Goal: Task Accomplishment & Management: Manage account settings

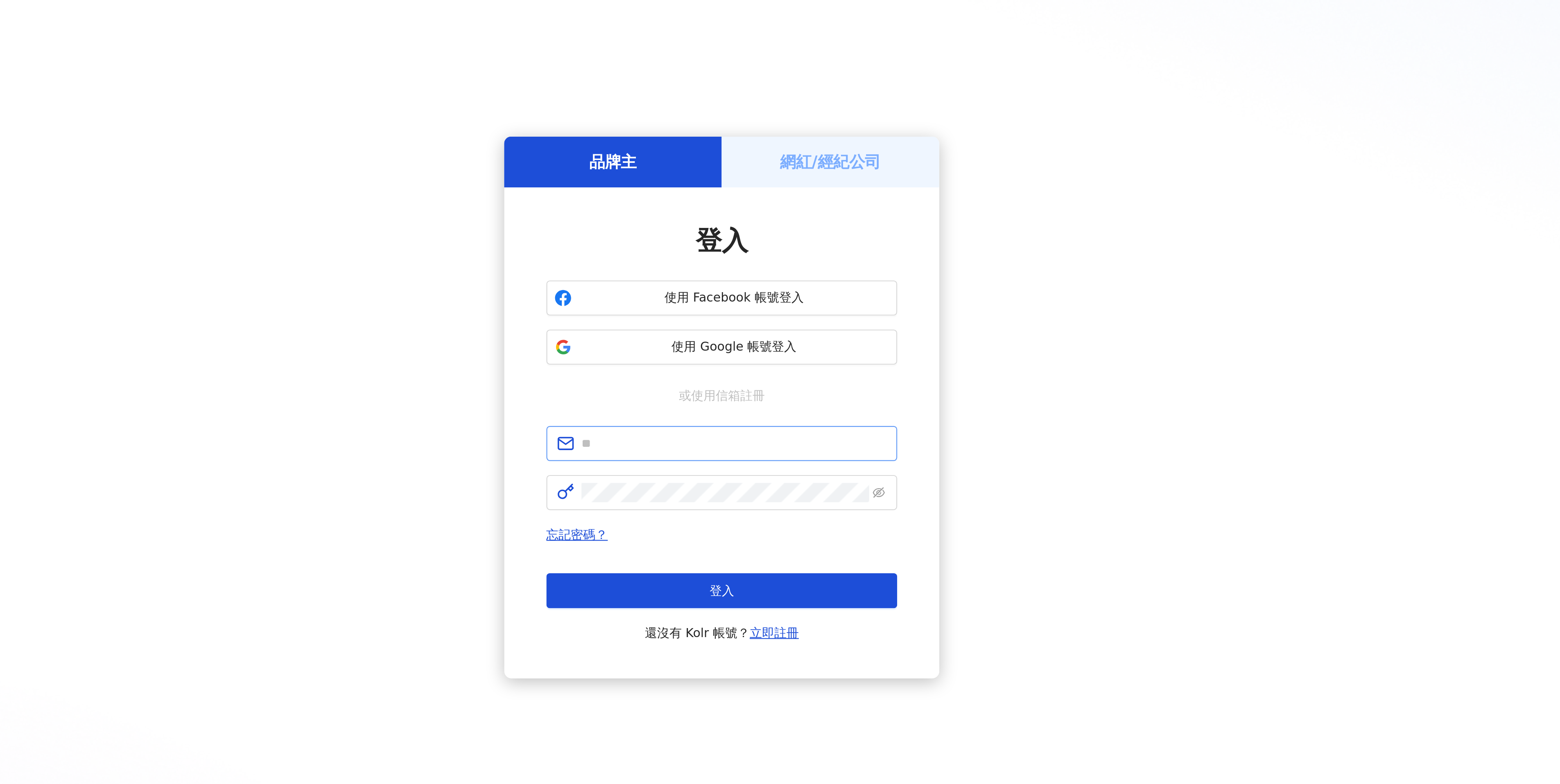
click at [772, 390] on span at bounding box center [780, 396] width 164 height 16
click at [766, 394] on input "text" at bounding box center [785, 396] width 142 height 9
click at [762, 349] on span "使用 Google 帳號登入" at bounding box center [785, 351] width 145 height 8
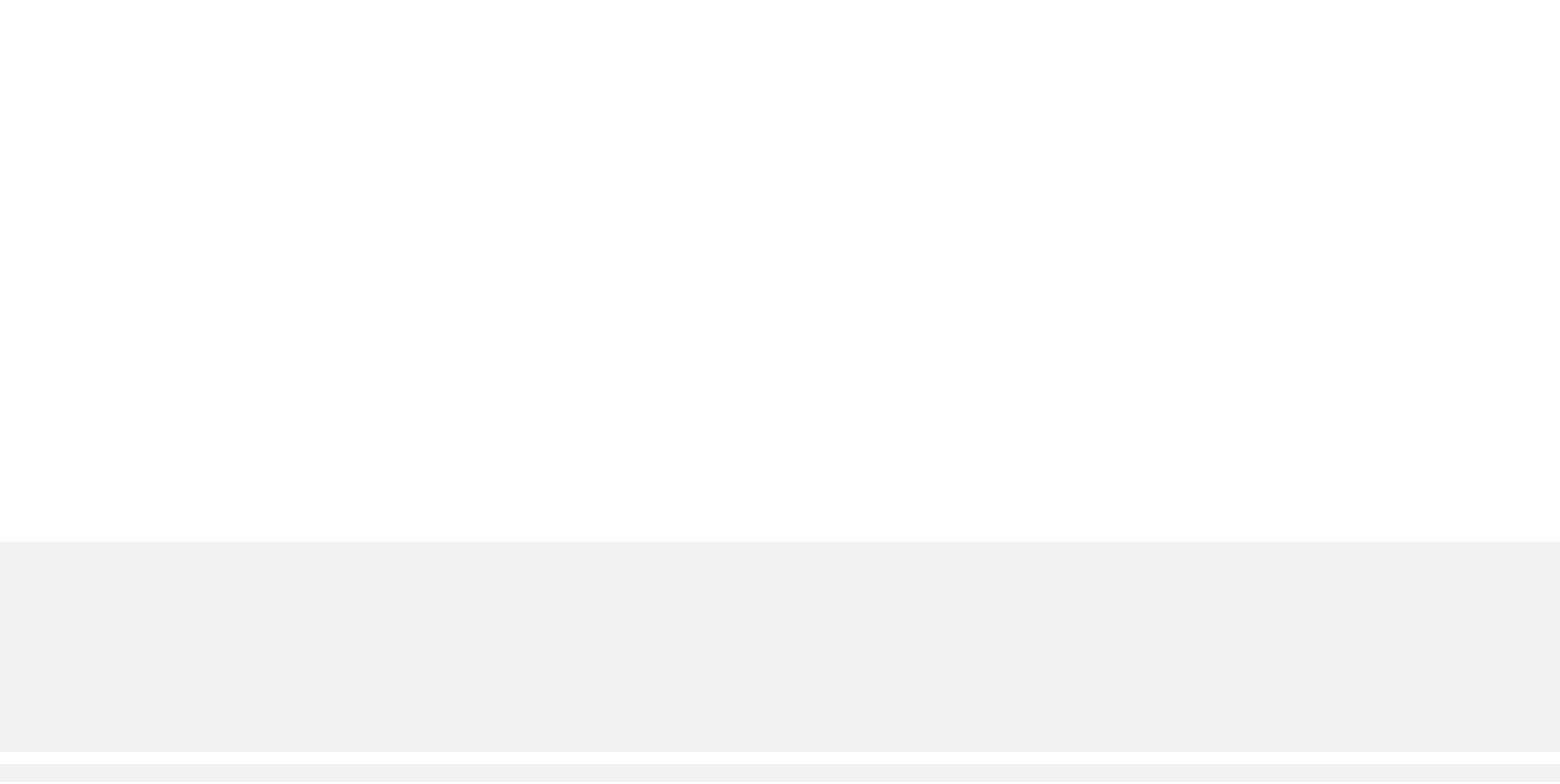
click at [1070, 98] on div "M" at bounding box center [828, 115] width 1464 height 33
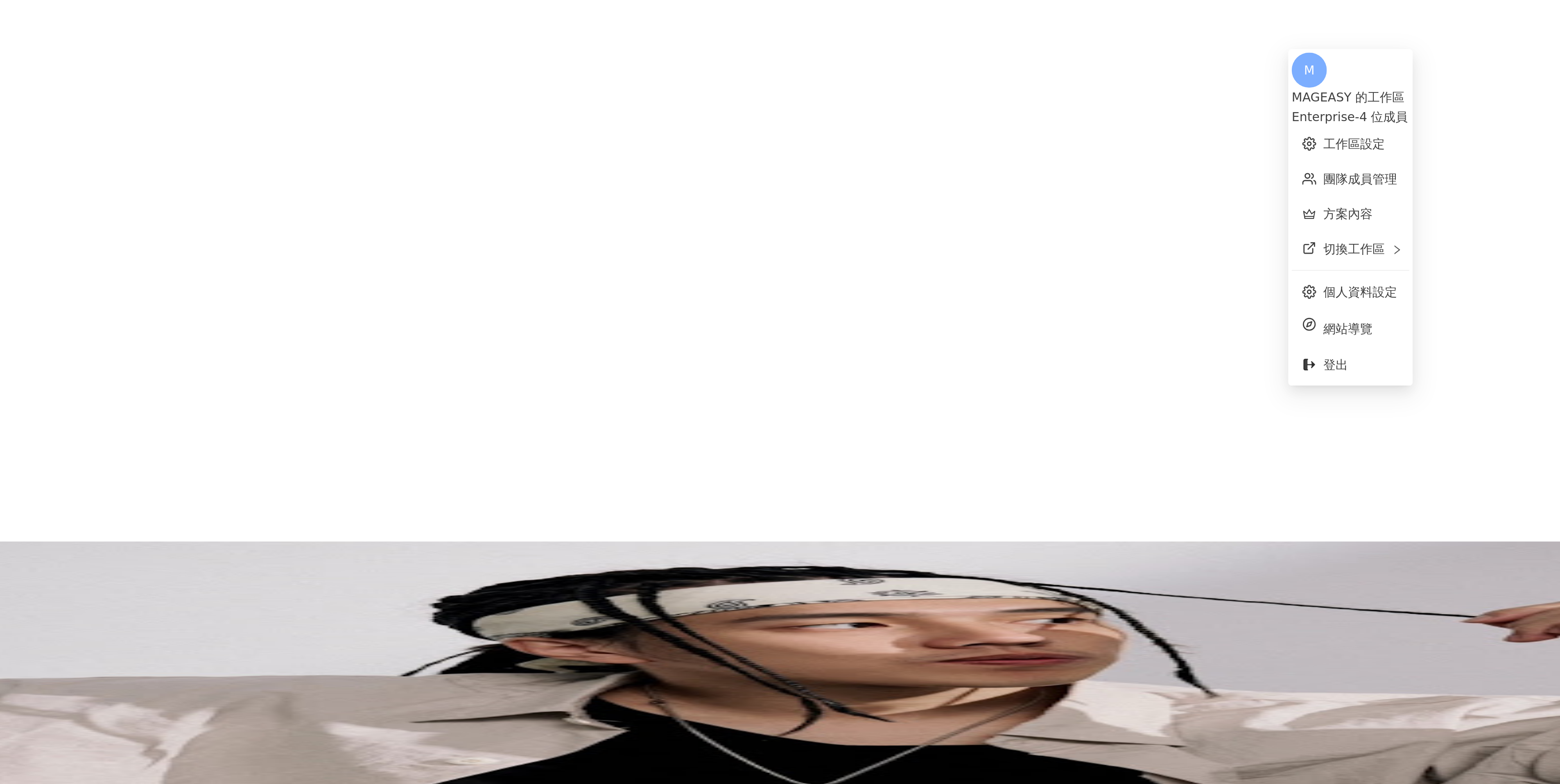
click at [119, 112] on icon at bounding box center [115, 114] width 5 height 5
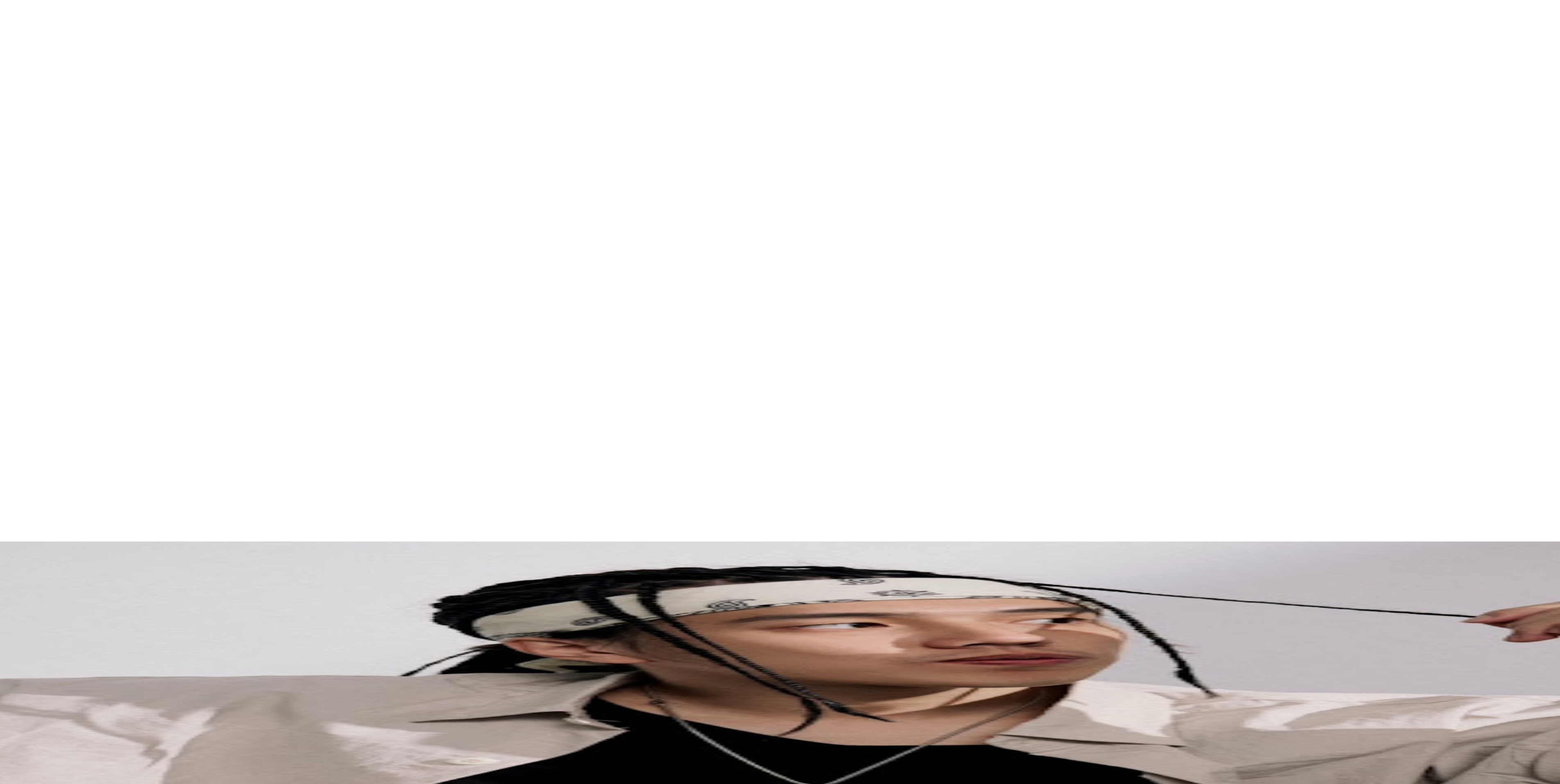
click at [119, 112] on icon at bounding box center [115, 114] width 5 height 5
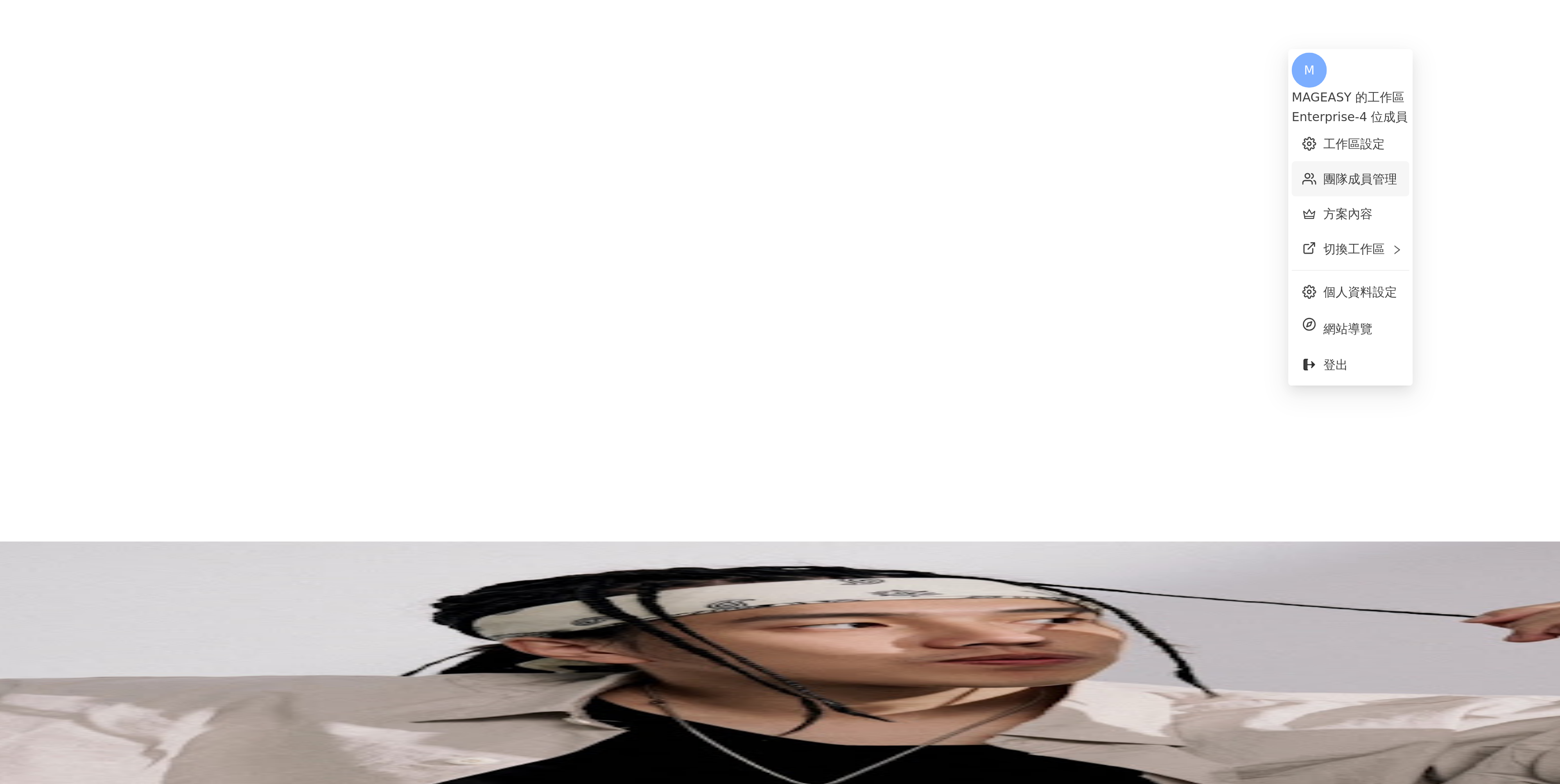
click at [1088, 80] on link "團隊成員管理" at bounding box center [1078, 83] width 34 height 7
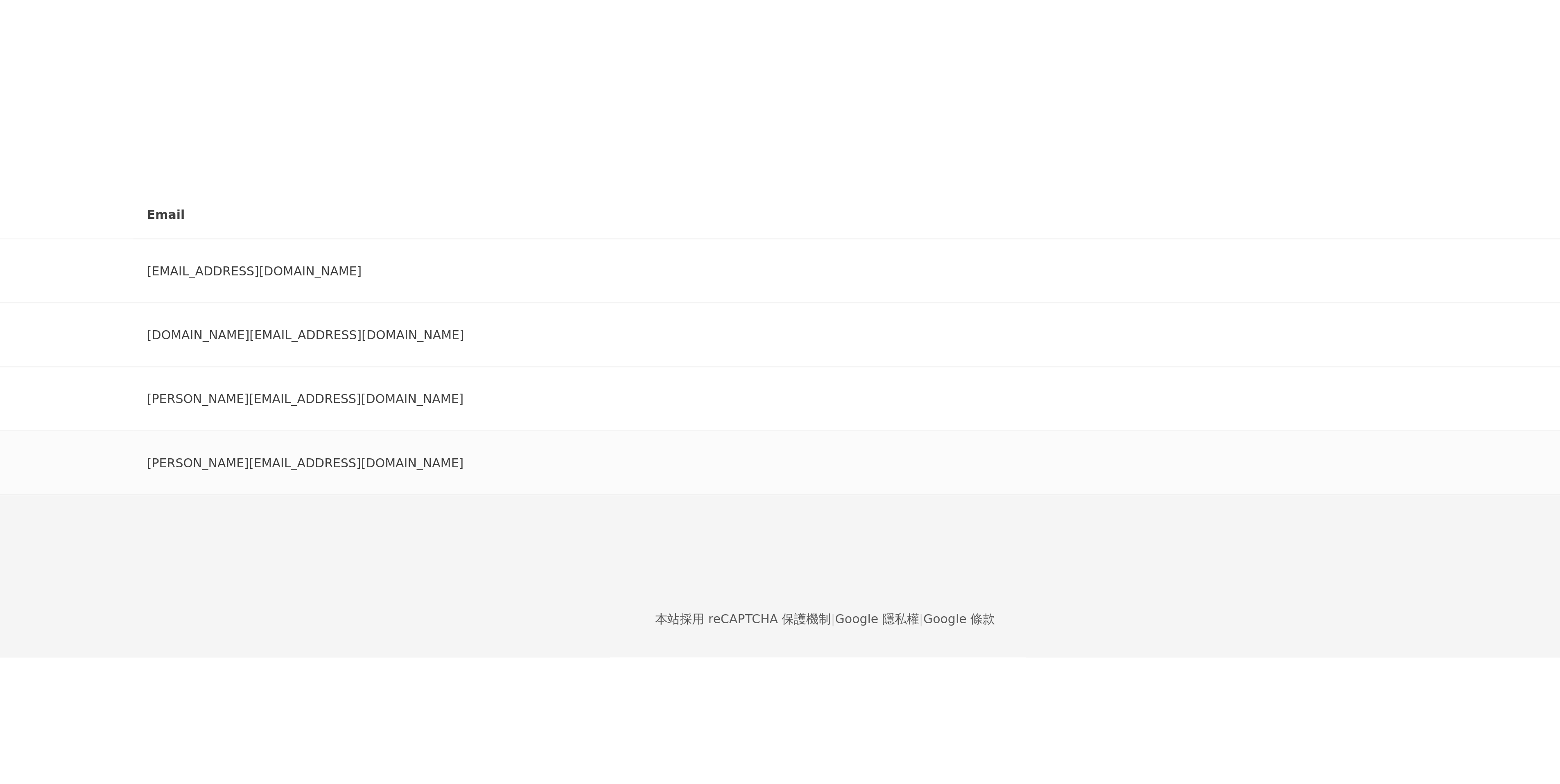
drag, startPoint x: 624, startPoint y: 295, endPoint x: 640, endPoint y: 295, distance: 16.0
click at [499, 225] on div "I 邀請中" at bounding box center [301, 216] width 395 height 16
click at [681, 231] on div "邀請團隊成員加入 團隊成員人數上限：5 ｜ 剩餘額度：1 想獲得更多額度？聯絡我們 請輸入一個或多個電子郵件 管理員 傳送邀請 用戶名稱 Email 角色 M…" at bounding box center [828, 135] width 1464 height 192
click at [1062, 164] on div "M" at bounding box center [828, 180] width 1464 height 33
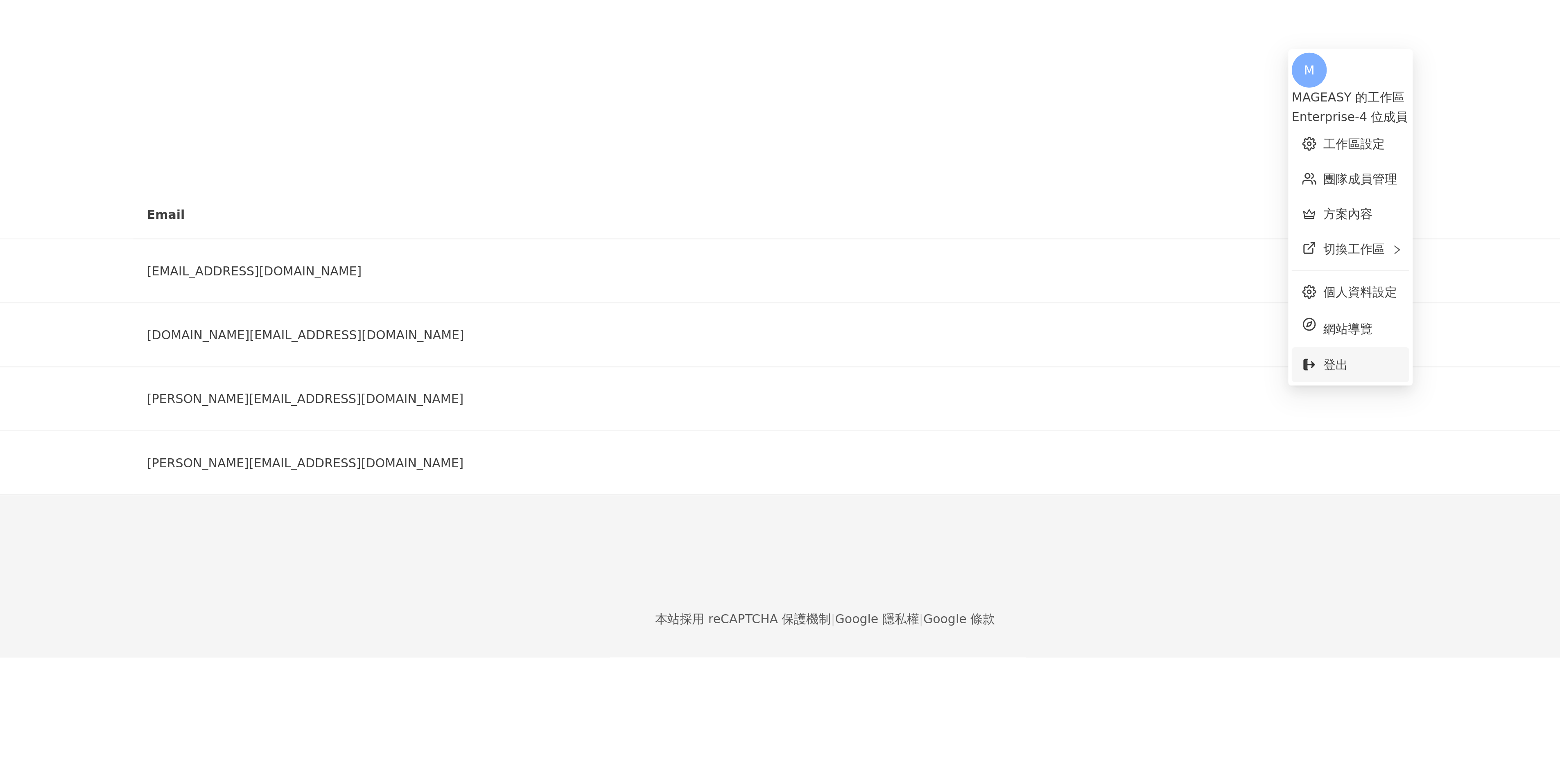
click at [1072, 167] on span "登出" at bounding box center [1066, 170] width 12 height 7
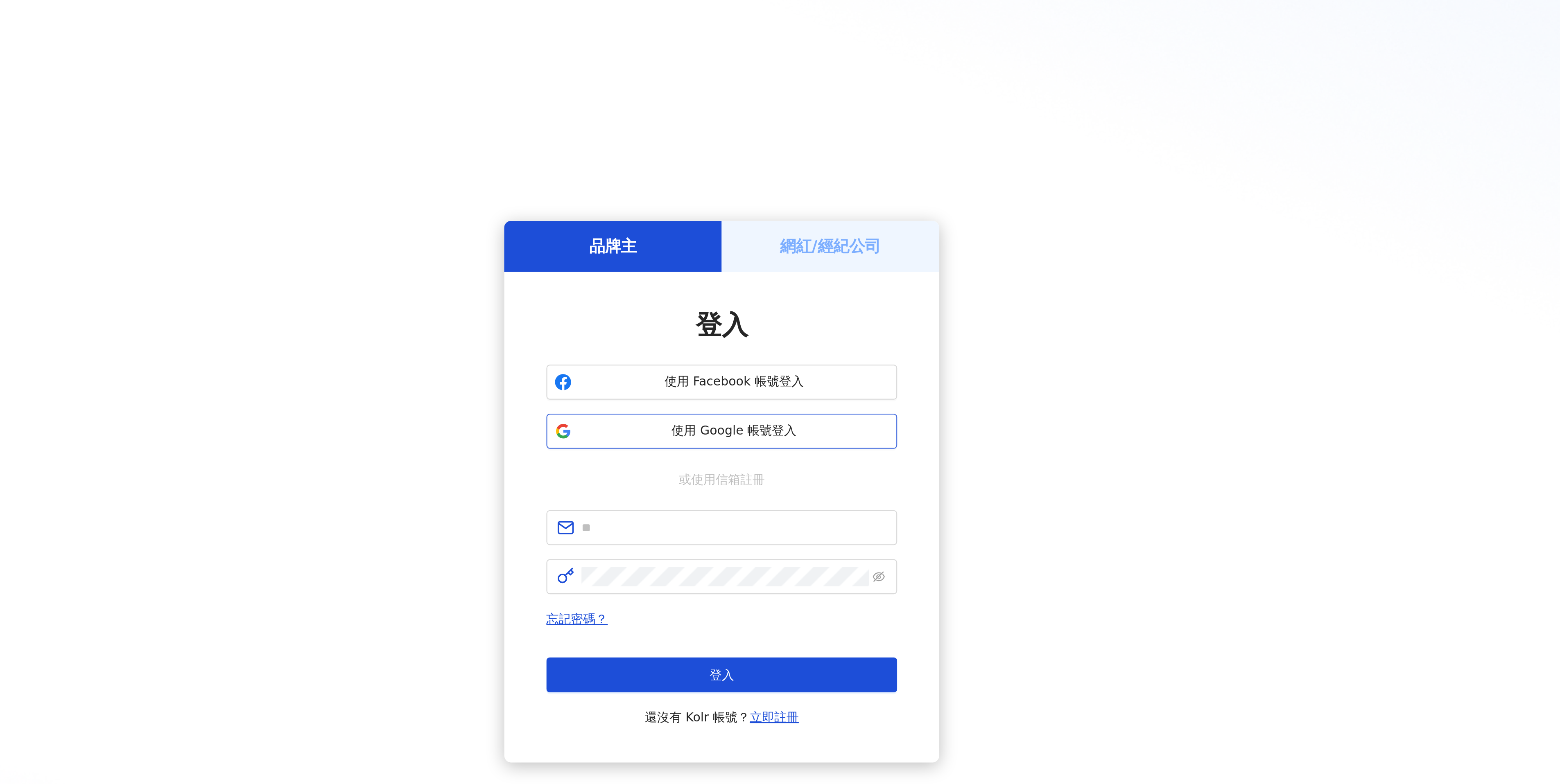
click at [795, 354] on button "使用 Google 帳號登入" at bounding box center [780, 351] width 164 height 16
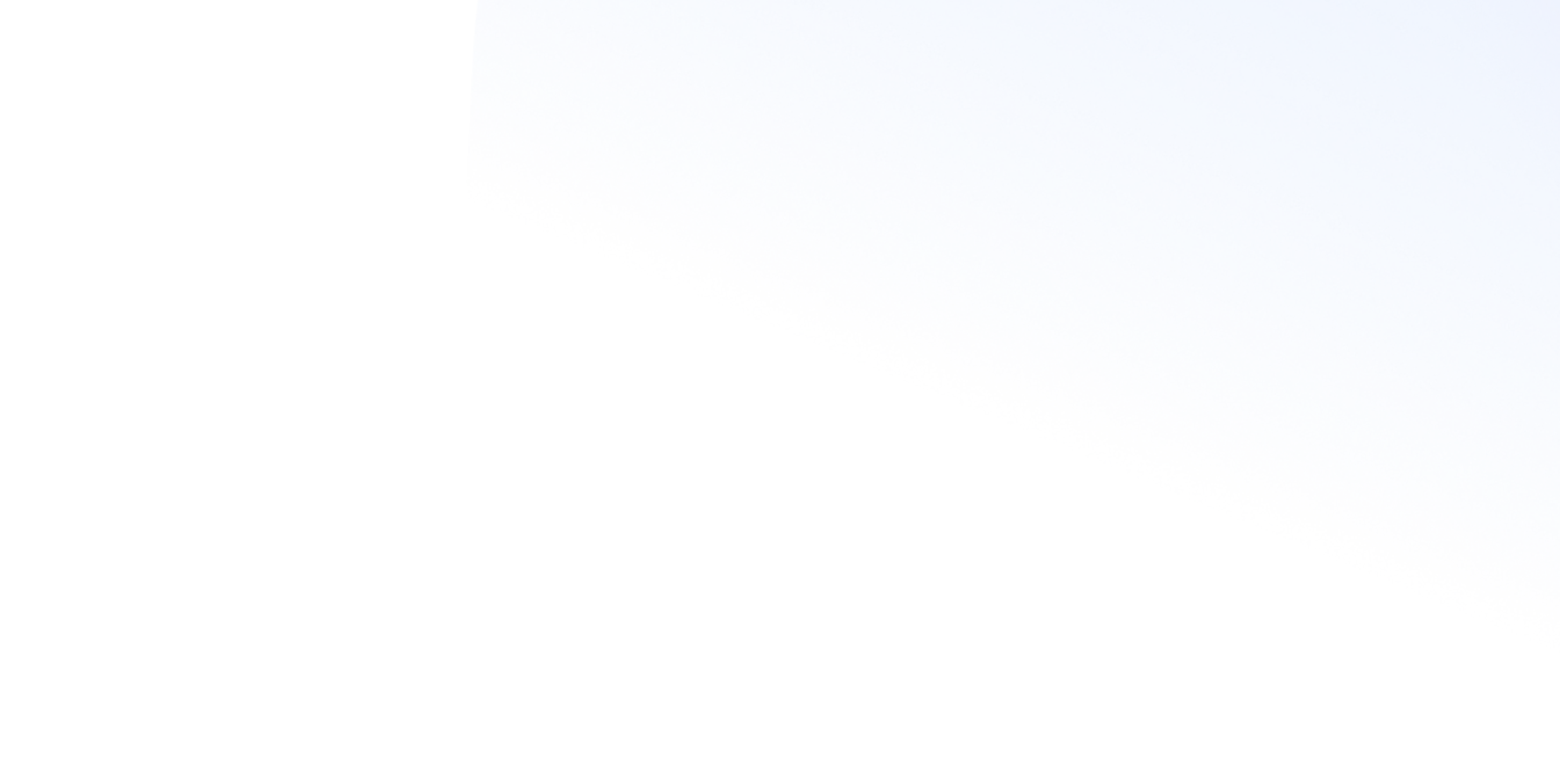
click at [111, 95] on input "text" at bounding box center [78, 90] width 67 height 9
type input "*"
type input "*****"
click at [111, 121] on input "text" at bounding box center [78, 116] width 67 height 9
type input "********"
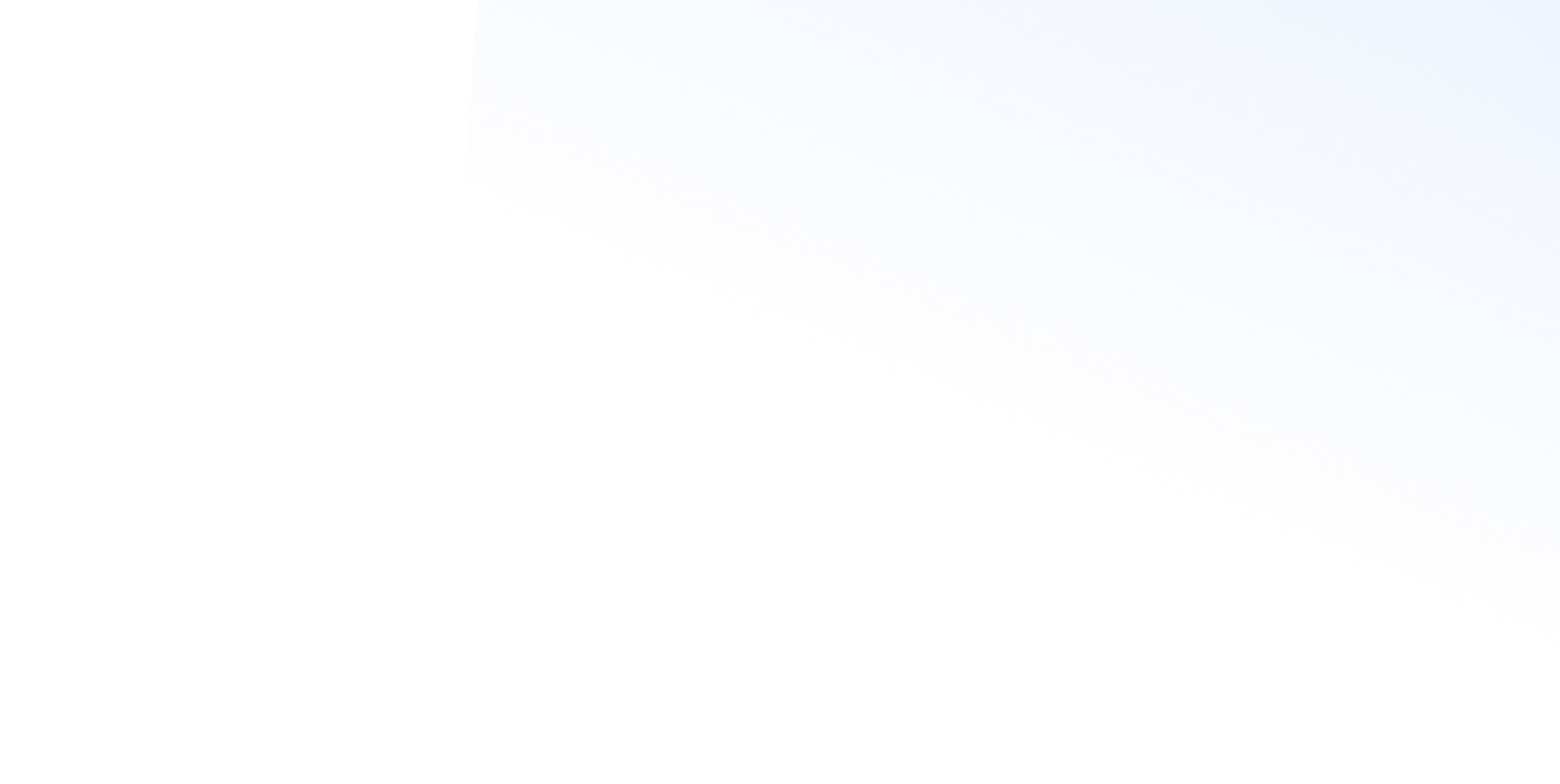
click at [101, 147] on input "text" at bounding box center [73, 142] width 57 height 9
click at [192, 220] on li "批發及零售業" at bounding box center [111, 212] width 161 height 16
type input "******"
click at [111, 173] on input "text" at bounding box center [78, 168] width 67 height 9
type input "*"
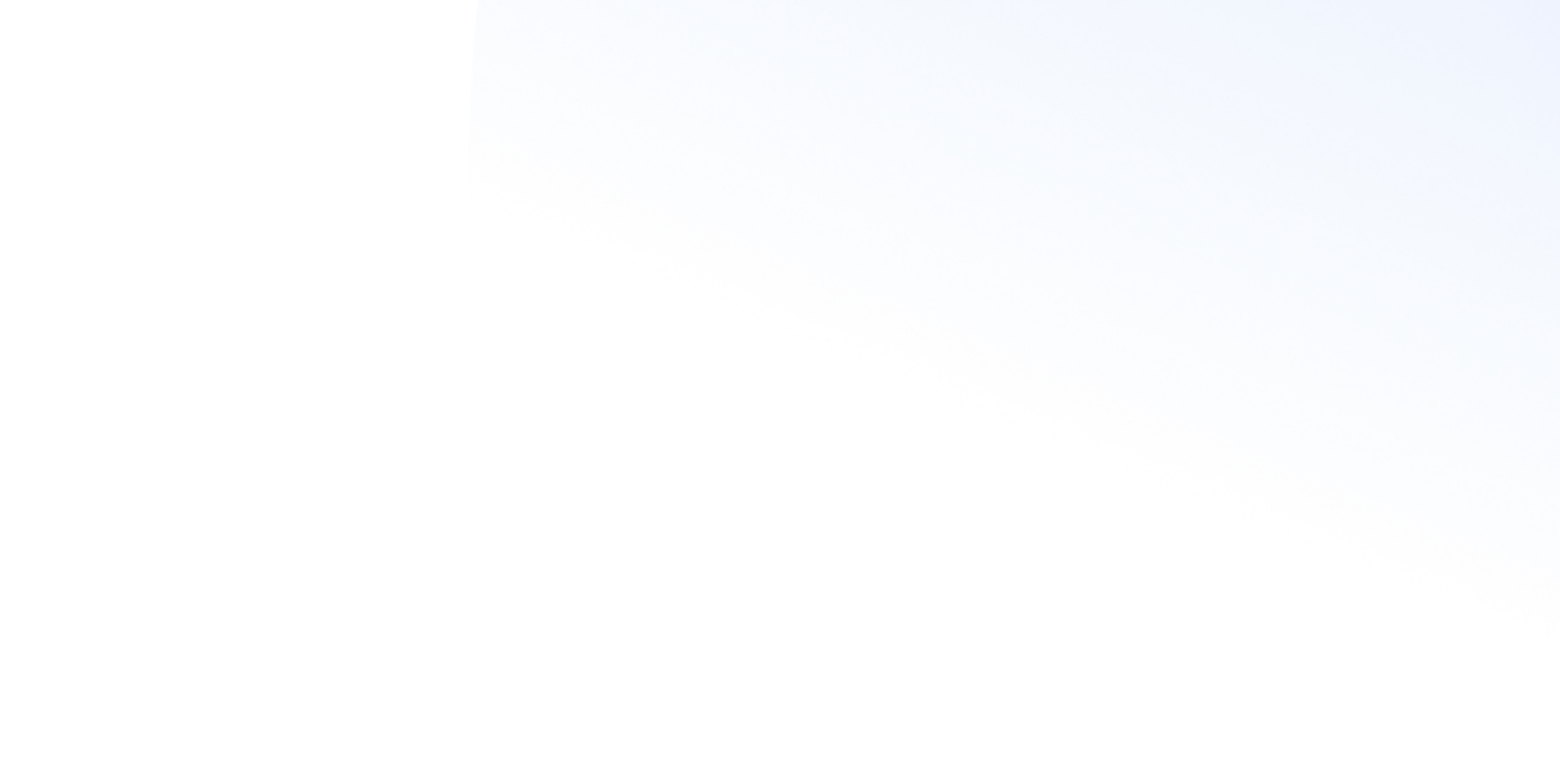
type input "****"
click at [117, 190] on form "***** ******** ****** 美容業 醫療生技及保健業 食品飲料業 批發及零售業 電子商務業 金融業 資訊電子工業 觀光餐旅業 遊戲業 通訊業 …" at bounding box center [73, 181] width 87 height 200
click at [117, 213] on span "+886" at bounding box center [73, 221] width 87 height 16
click at [111, 217] on input "text" at bounding box center [82, 221] width 60 height 9
type input "**********"
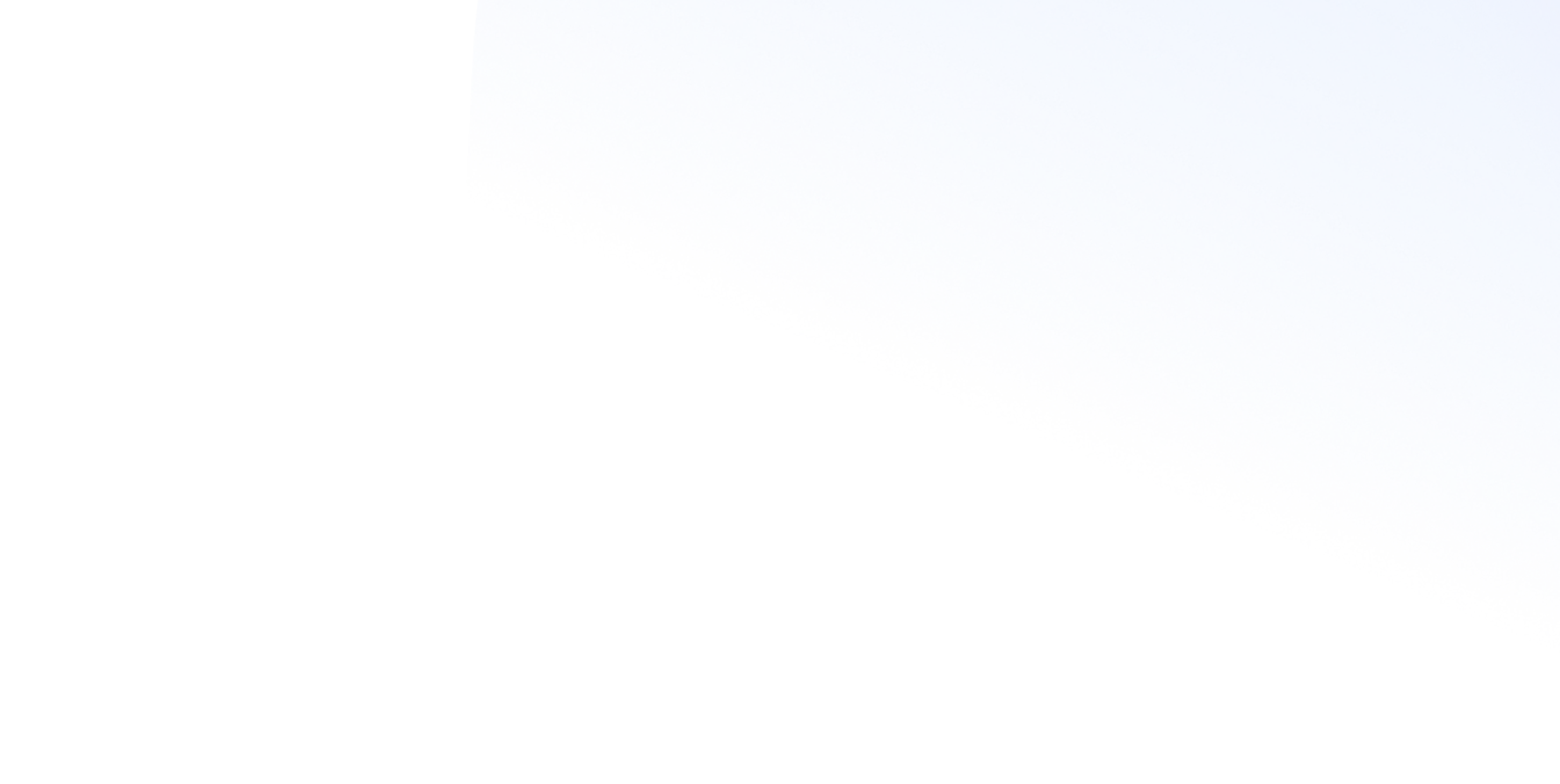
click at [111, 243] on input "text" at bounding box center [78, 247] width 65 height 9
type input "*"
type input "**********"
click at [117, 265] on button "註冊完成" at bounding box center [73, 273] width 87 height 16
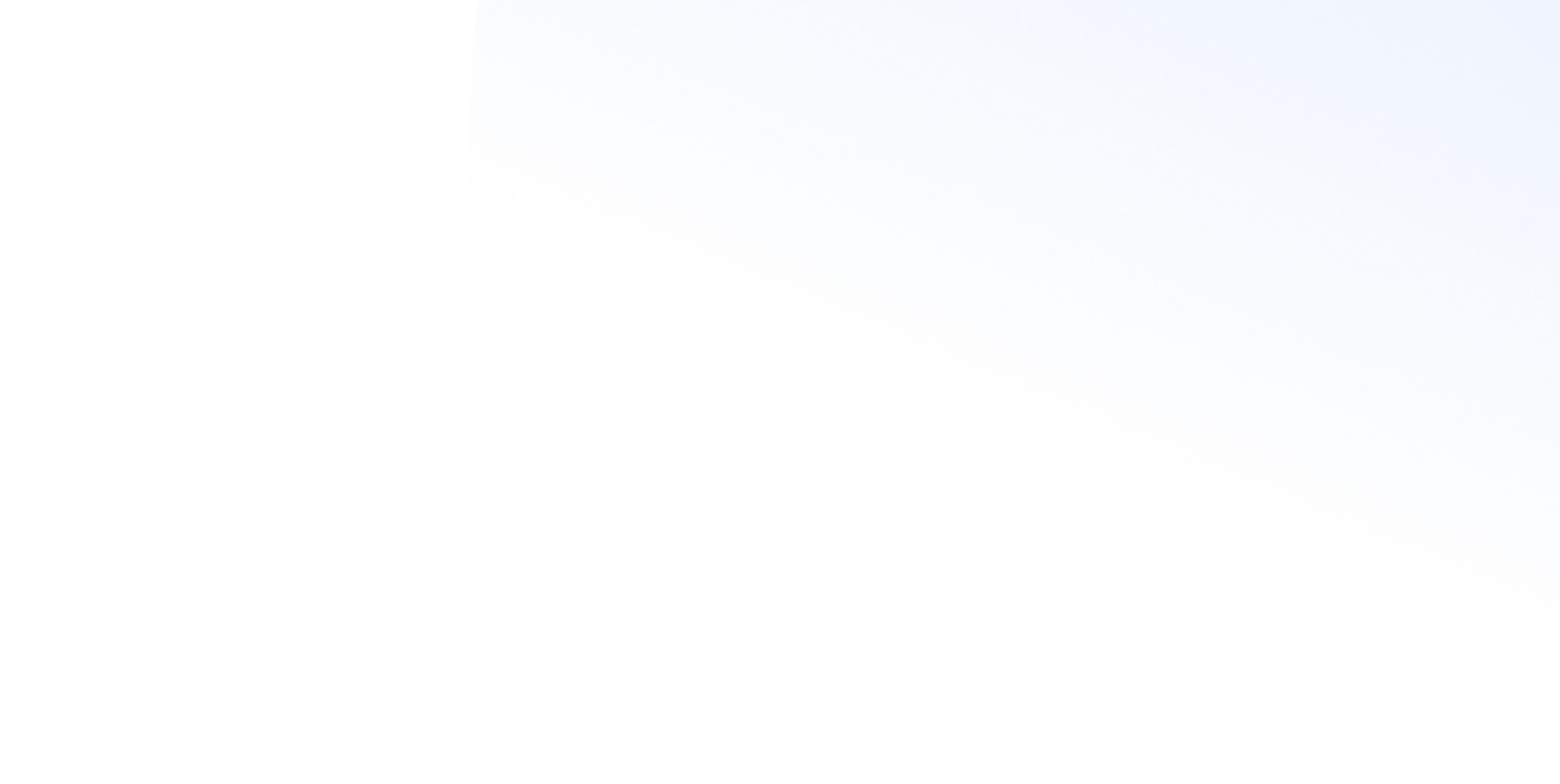
click at [156, 289] on span "完成建立" at bounding box center [145, 286] width 23 height 7
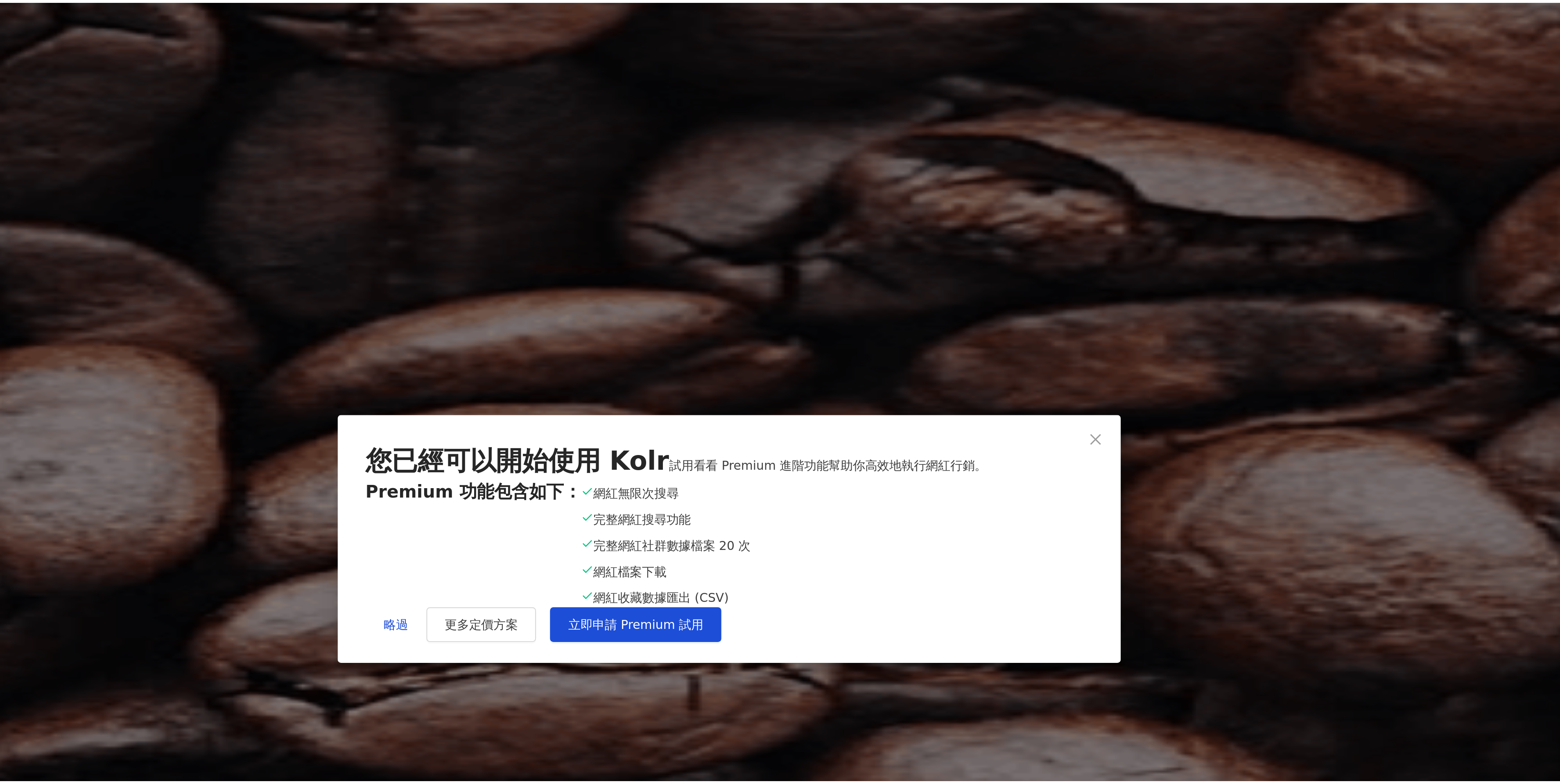
scroll to position [3, 0]
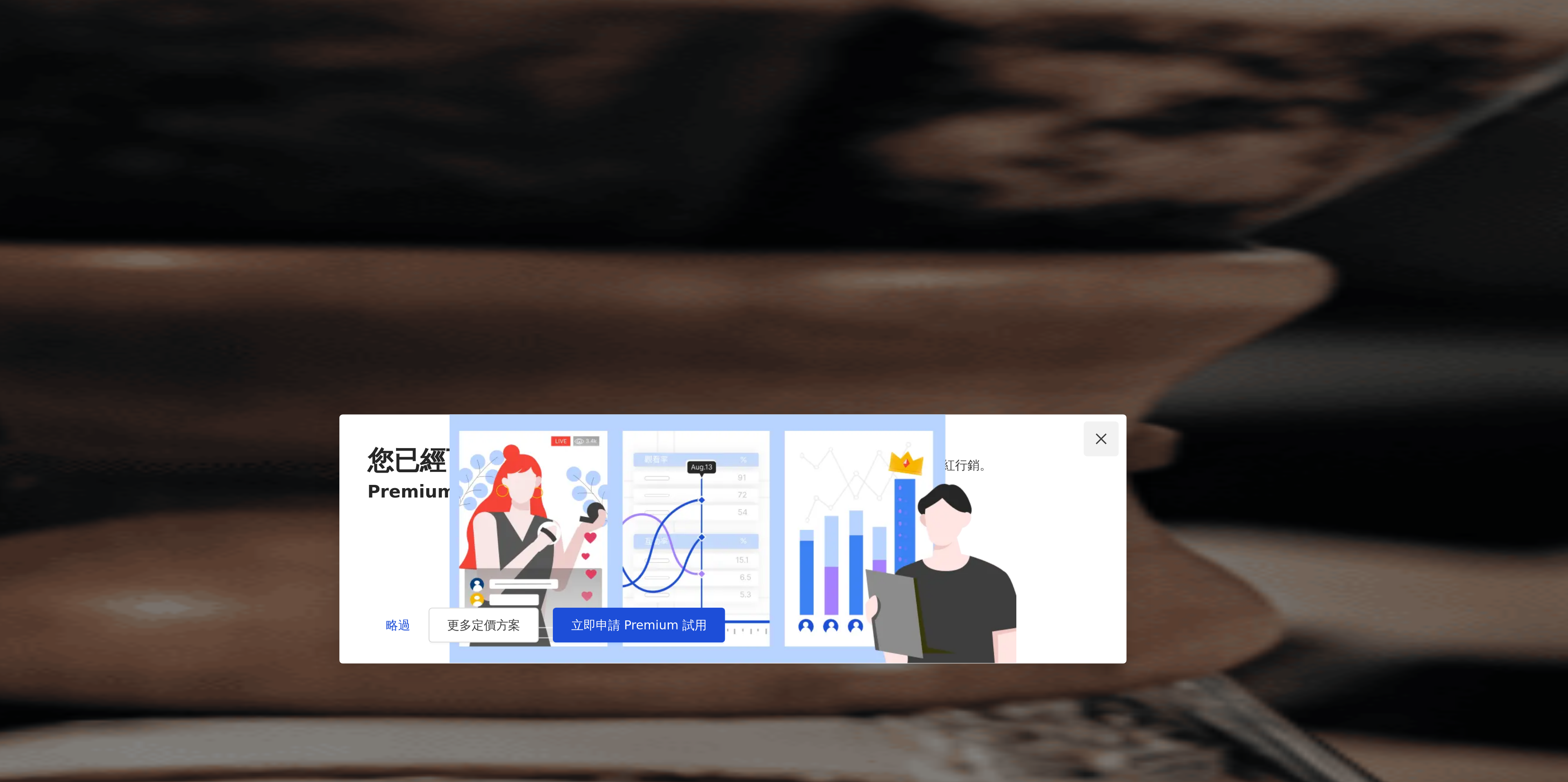
click at [949, 341] on span "Close" at bounding box center [956, 344] width 16 height 7
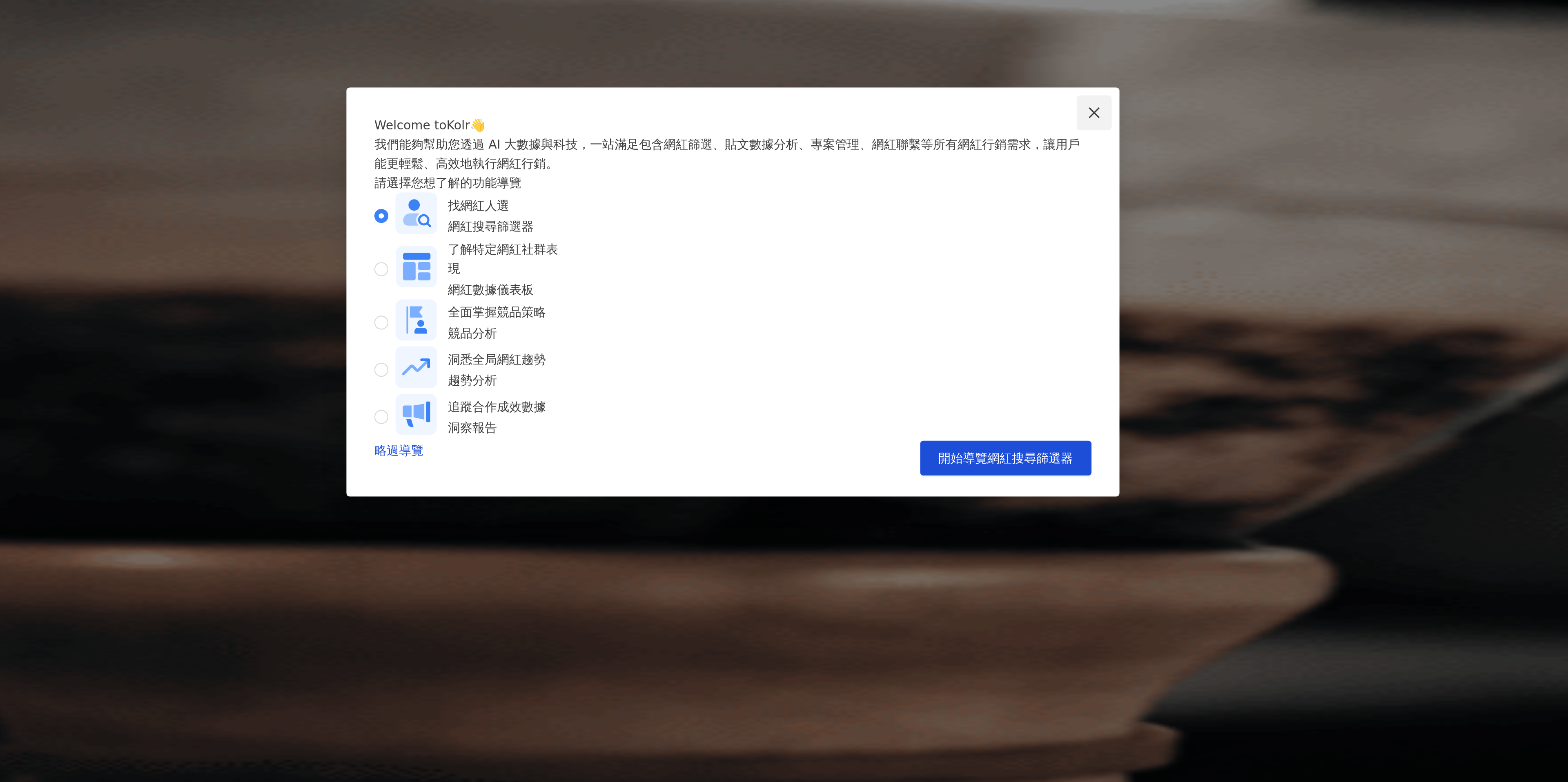
click at [945, 52] on span "Close" at bounding box center [953, 52] width 16 height 7
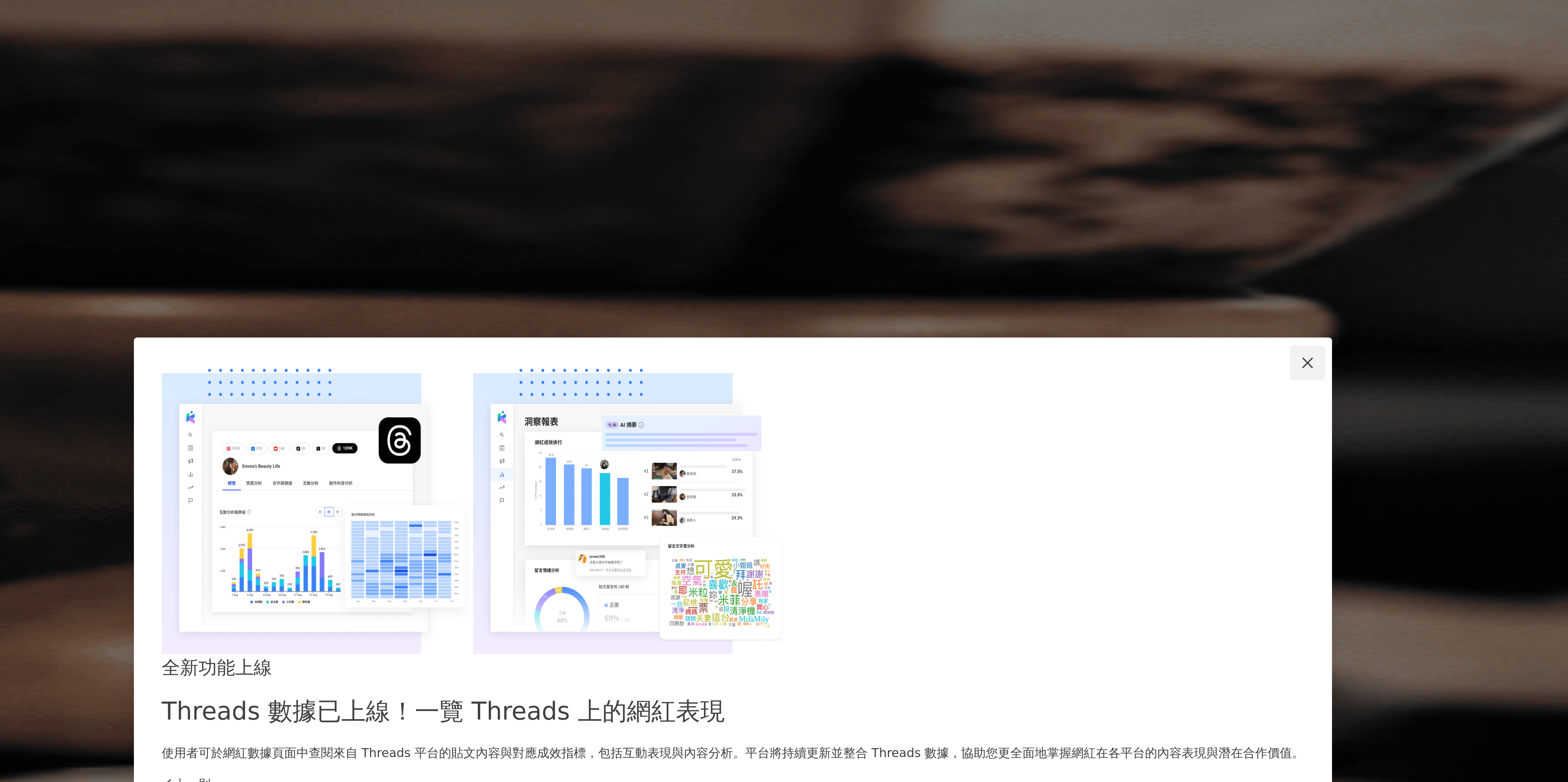
click at [1049, 290] on icon "close" at bounding box center [1052, 287] width 7 height 7
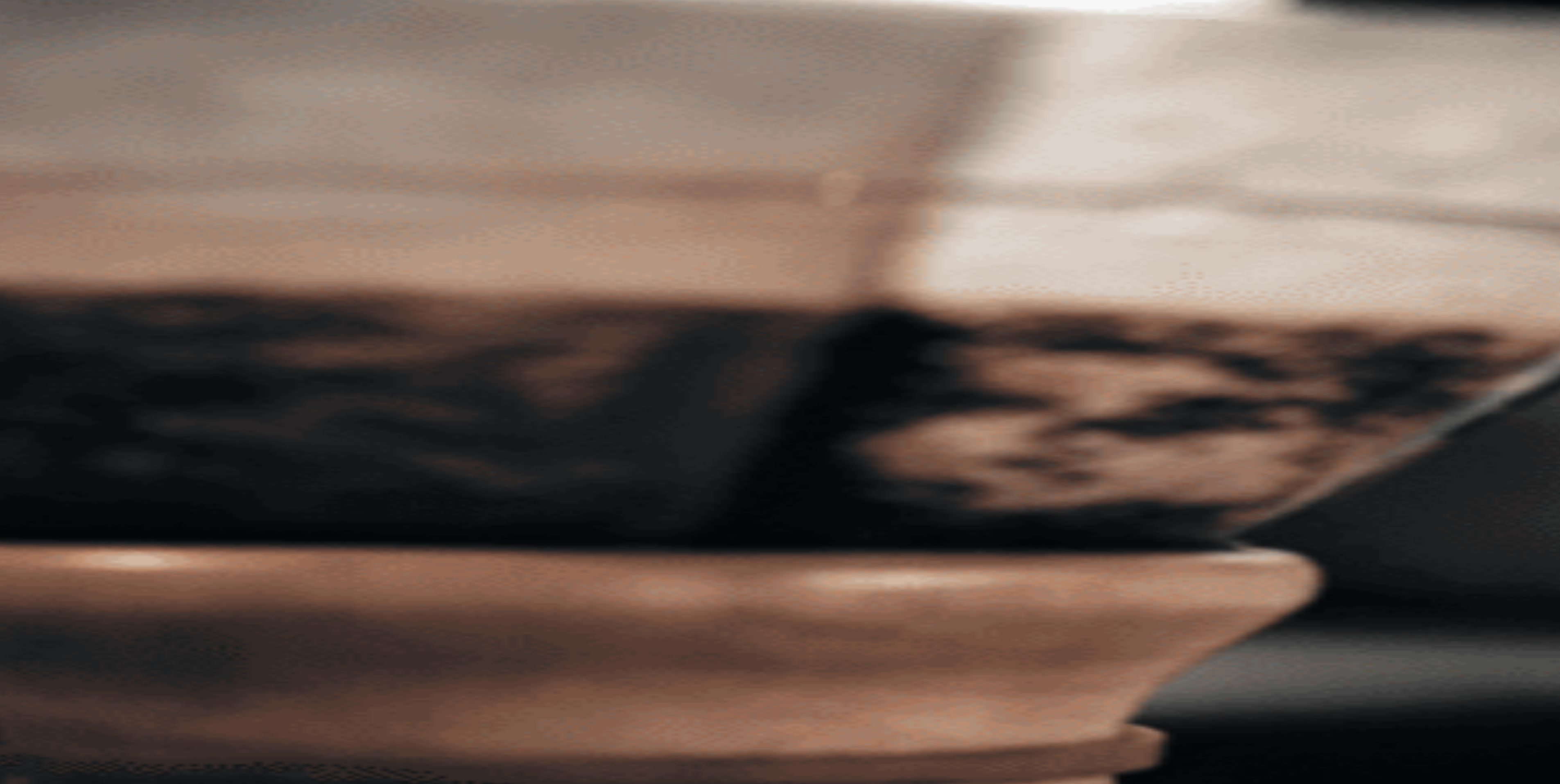
click at [113, 136] on span "I" at bounding box center [104, 144] width 16 height 16
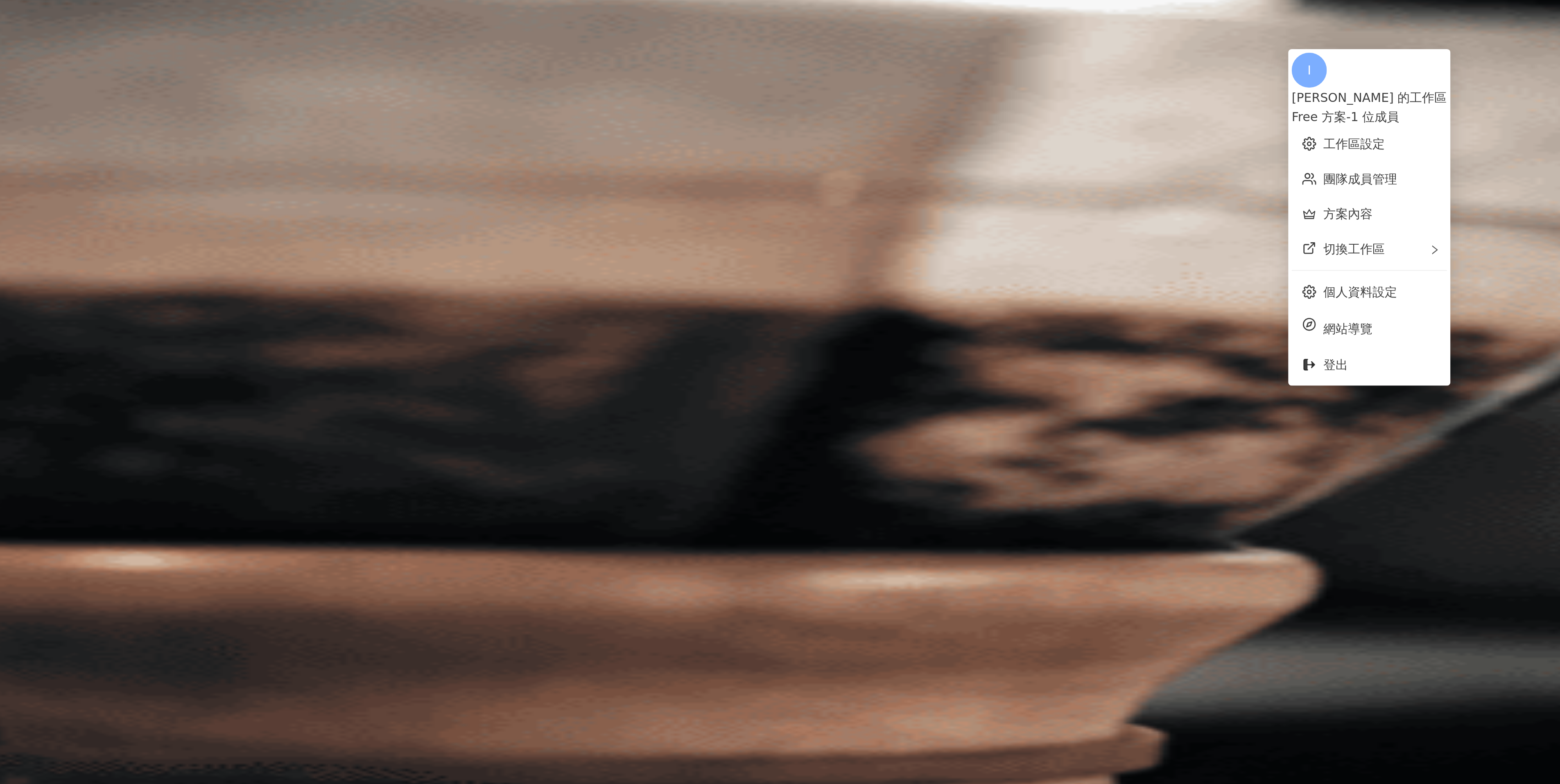
click at [1092, 41] on div "[PERSON_NAME] 的工作區" at bounding box center [1082, 45] width 73 height 9
click at [1088, 64] on link "工作區設定" at bounding box center [1075, 67] width 29 height 7
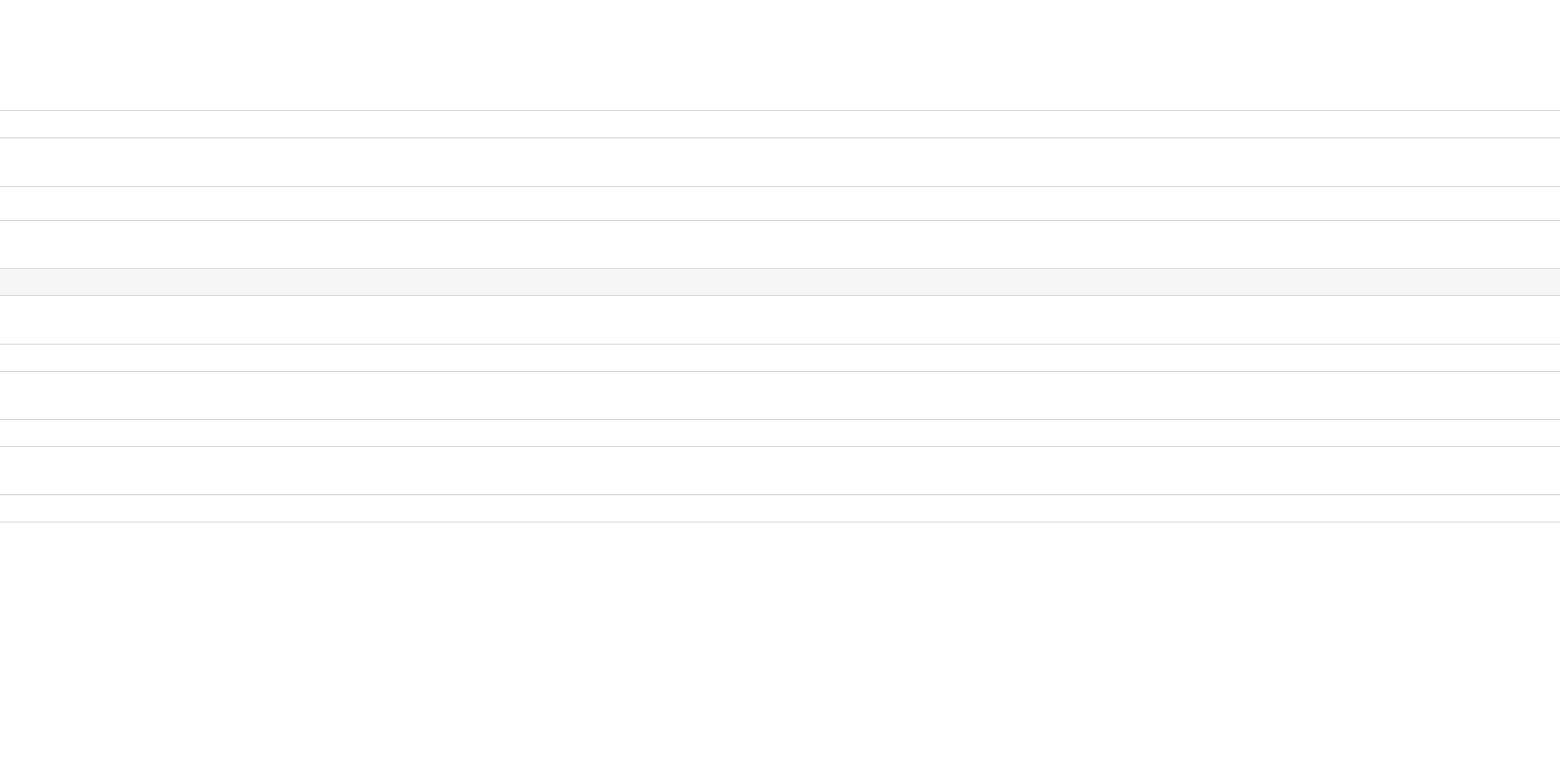
click at [1043, 65] on div "el-icon-cs 預約線上 Demo 回到服務 申請試用 繁體中文 I" at bounding box center [828, 147] width 1464 height 164
click at [113, 205] on span "I" at bounding box center [104, 213] width 16 height 16
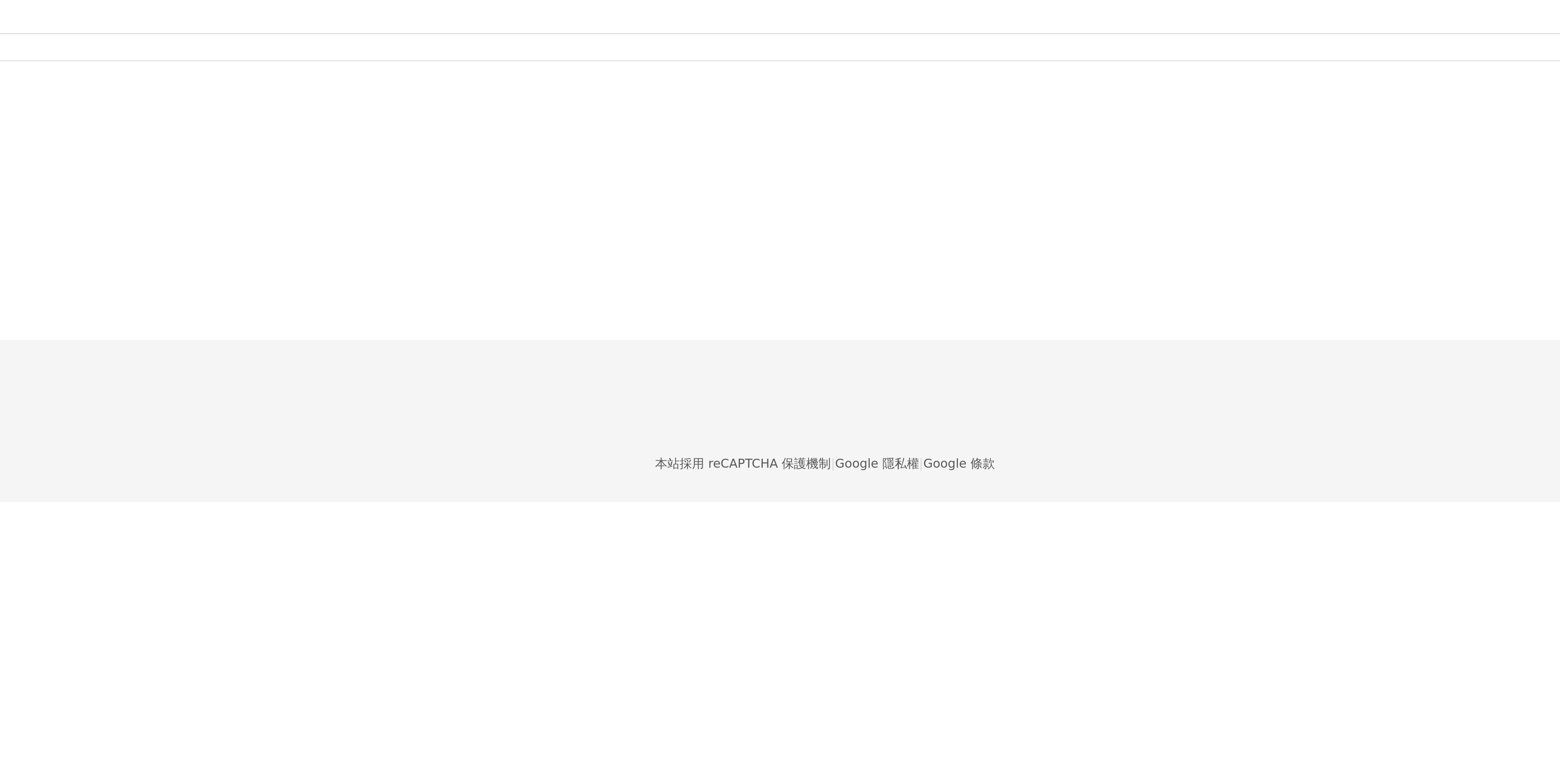
click at [143, 343] on span "刪除工作區" at bounding box center [128, 339] width 29 height 7
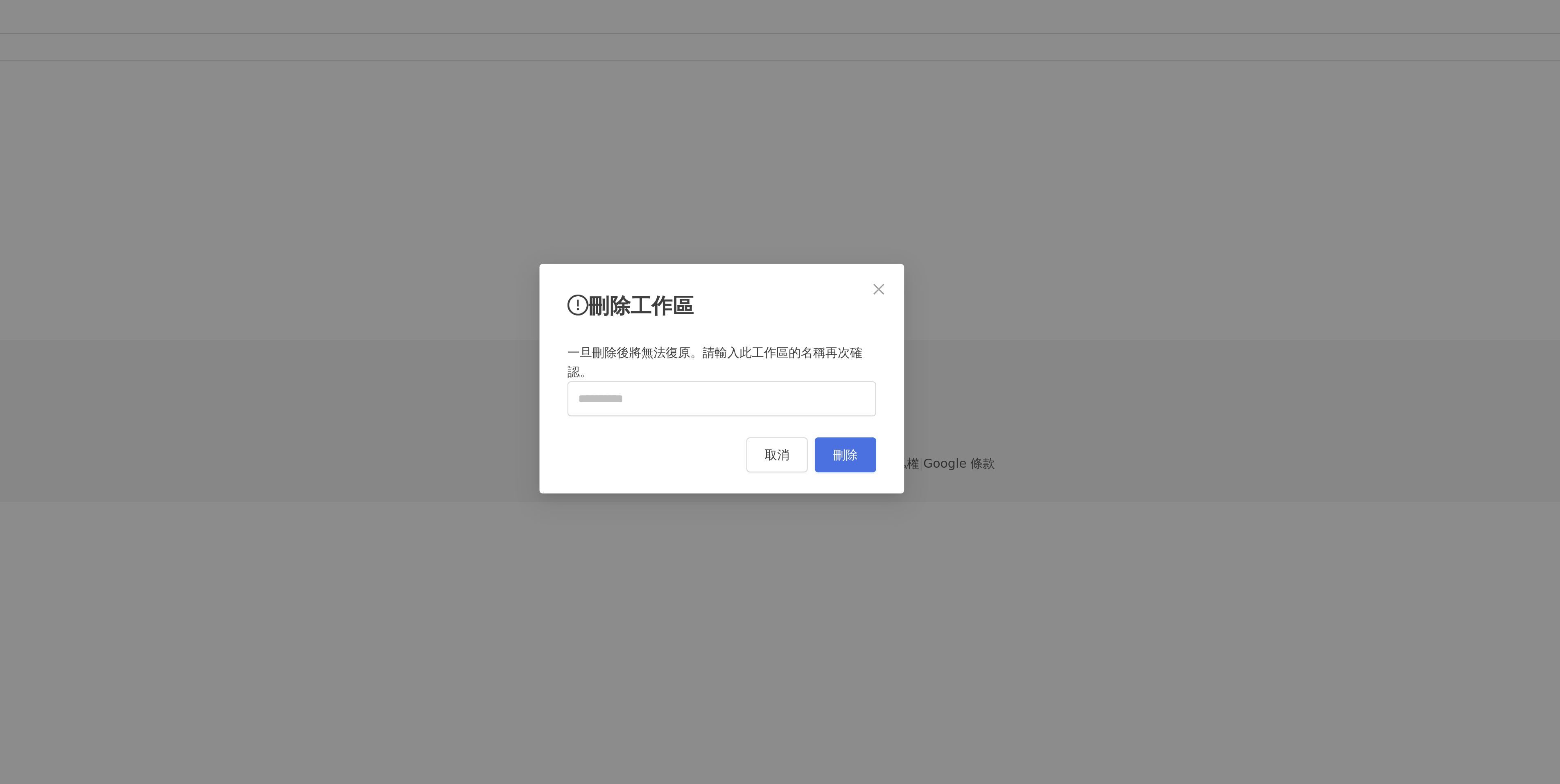
click at [843, 430] on button "刪除" at bounding box center [837, 428] width 29 height 16
click at [851, 431] on button "刪除" at bounding box center [837, 428] width 29 height 16
click at [842, 431] on span "刪除" at bounding box center [837, 428] width 12 height 7
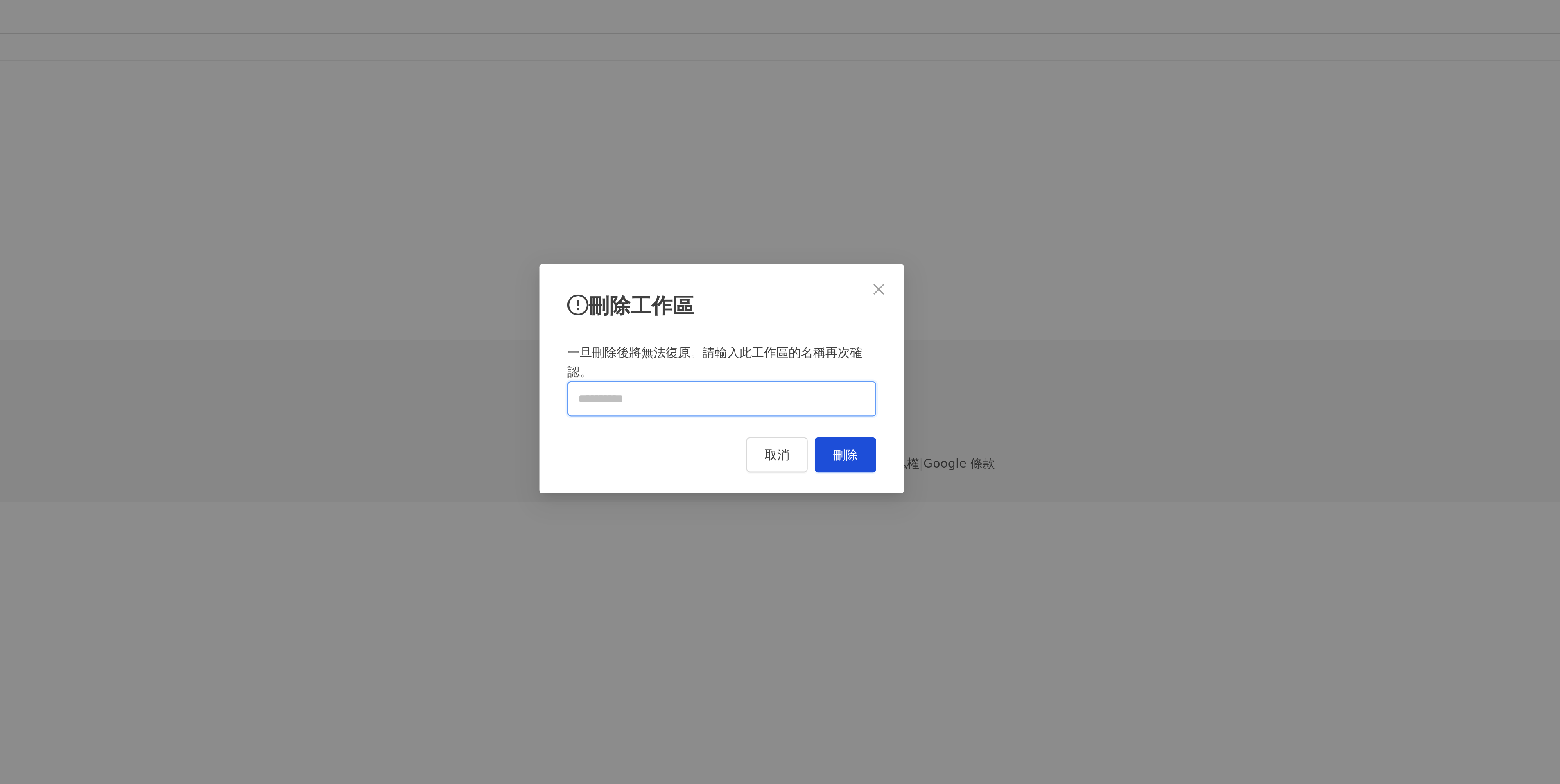
click at [814, 406] on input "text" at bounding box center [780, 401] width 144 height 16
type input "**********"
click at [839, 426] on span "刪除" at bounding box center [837, 428] width 12 height 7
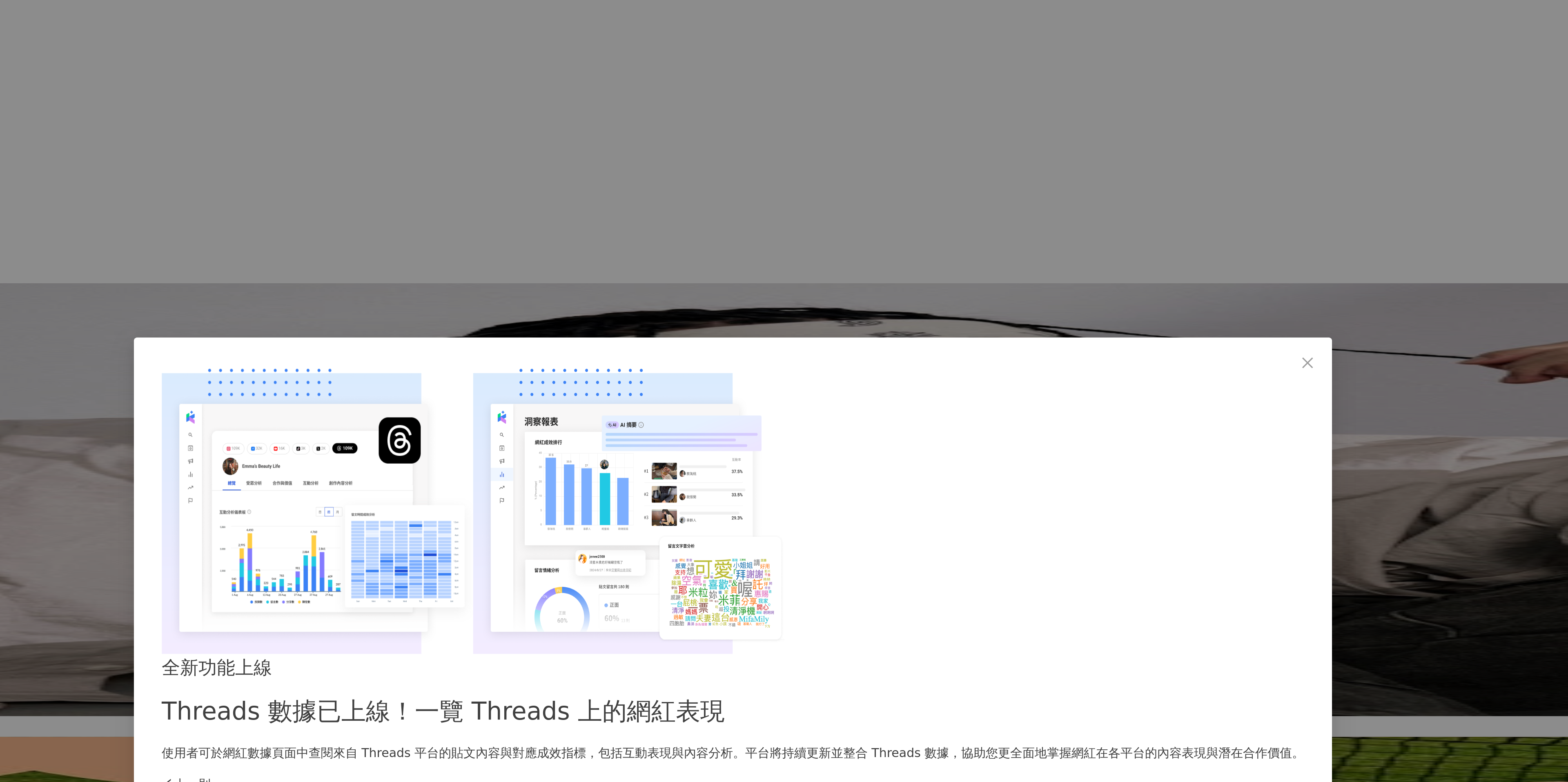
click at [931, 423] on div "全新功能上線 Threads 數據已上線！一覽 Threads 上的網紅表現 使用者可於網紅數據頁面中查閱來自 Threads 平台的貼文內容與對應成效指標，…" at bounding box center [784, 448] width 533 height 51
click at [1044, 295] on button "Close" at bounding box center [1052, 287] width 16 height 16
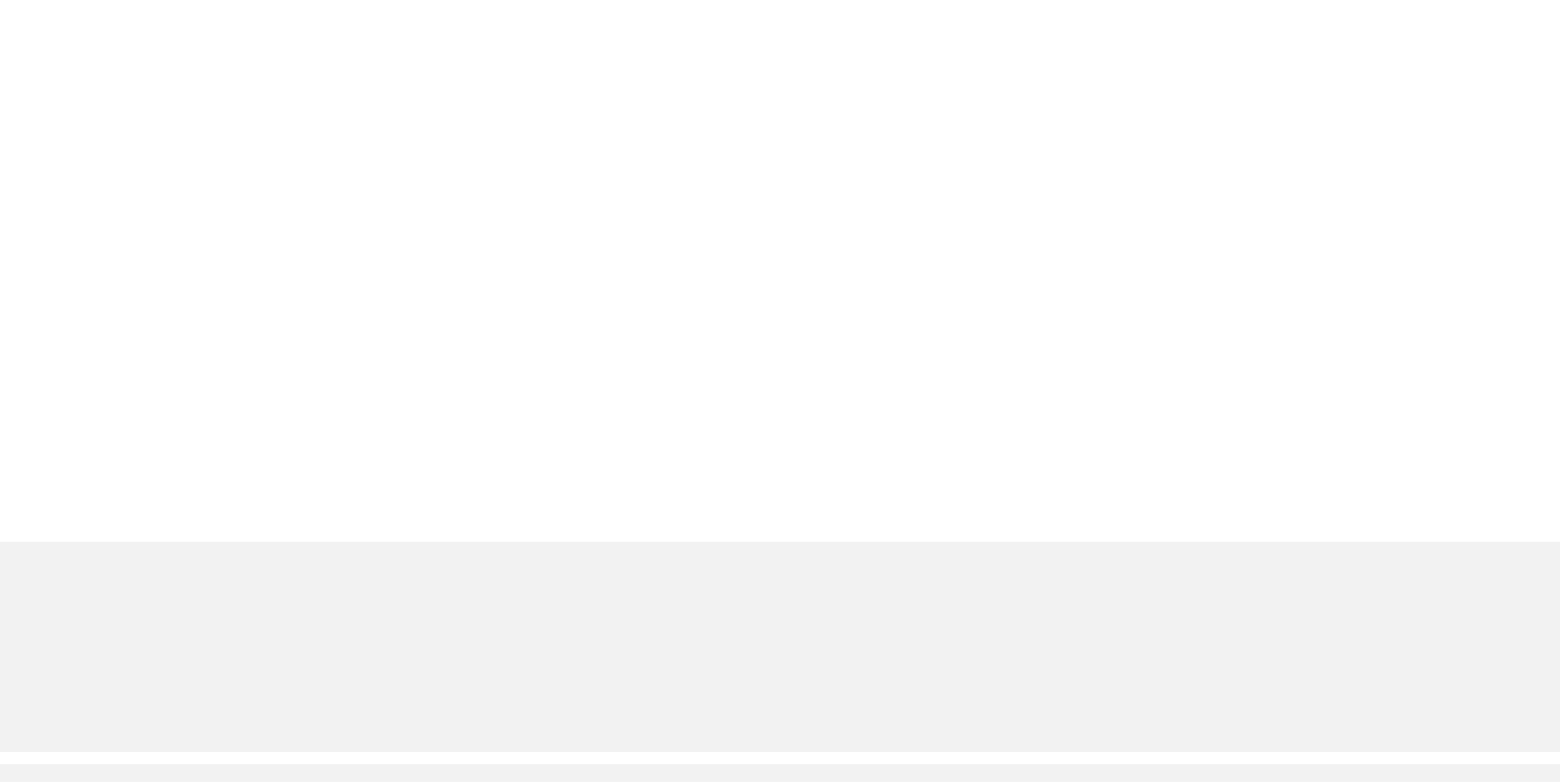
click at [113, 107] on span "M" at bounding box center [104, 115] width 16 height 16
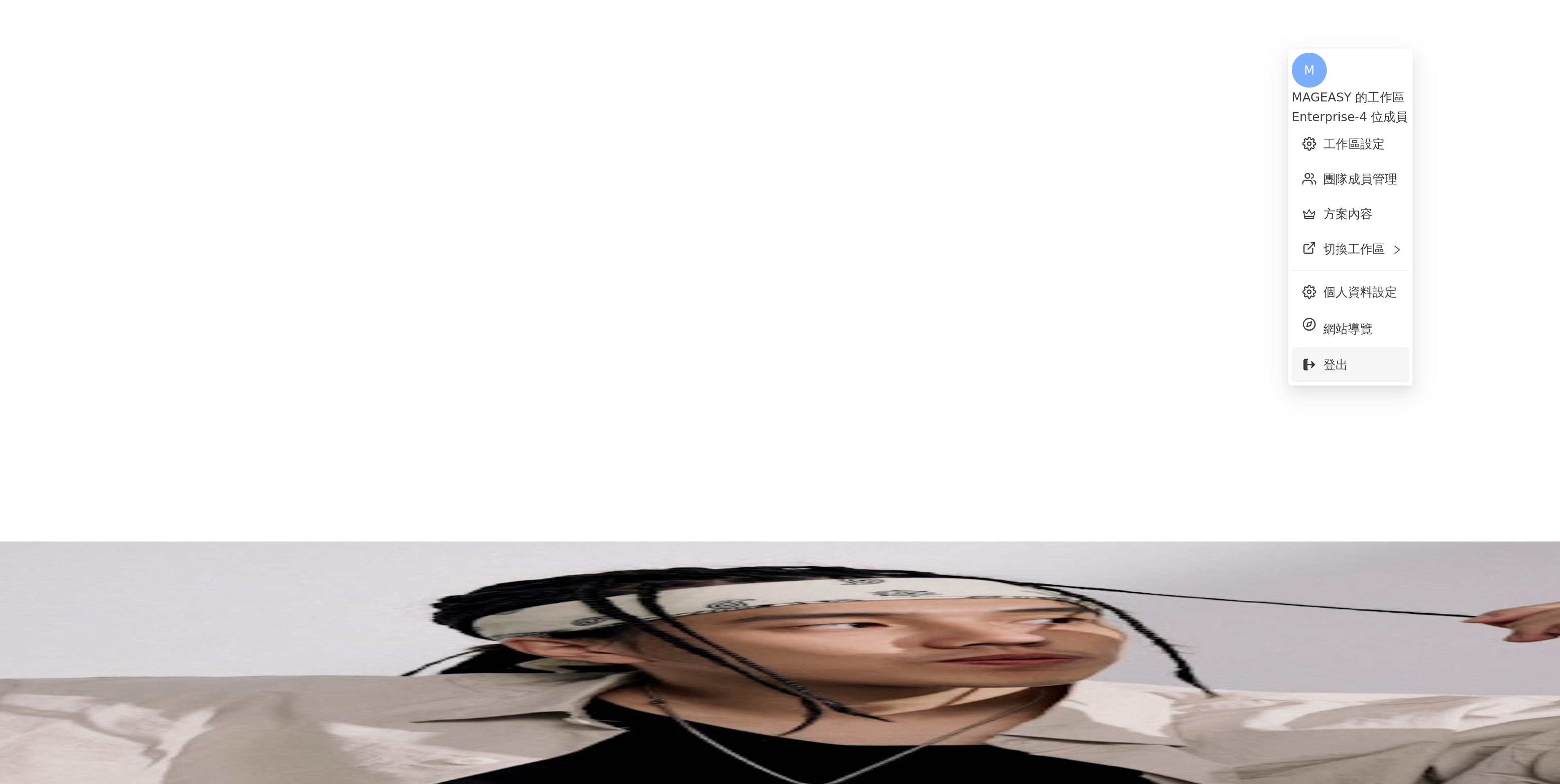
click at [1078, 166] on span "登出" at bounding box center [1078, 170] width 35 height 9
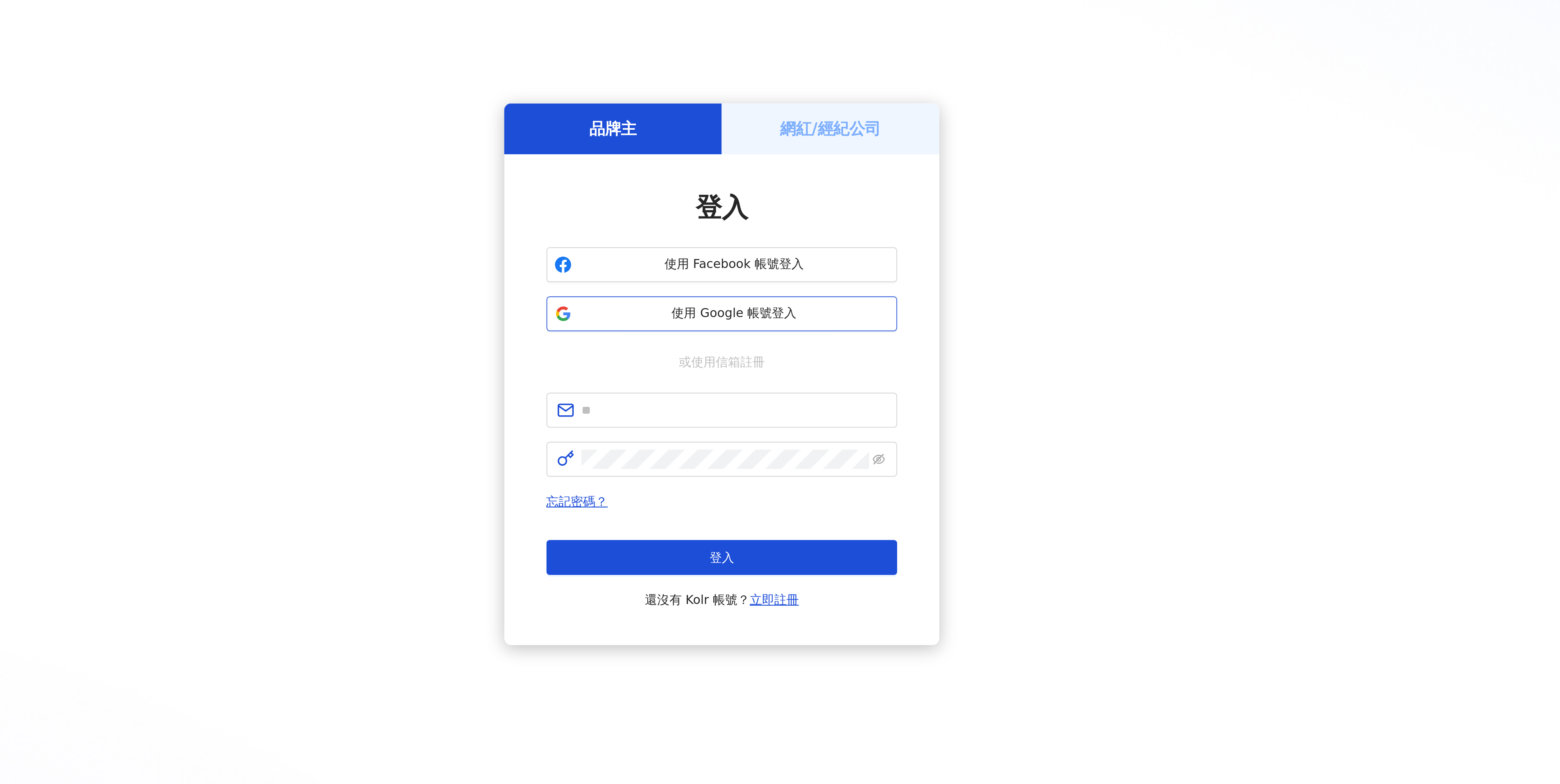
click at [740, 350] on span "使用 Google 帳號登入" at bounding box center [785, 351] width 145 height 8
click at [771, 351] on span "使用 Google 帳號登入" at bounding box center [785, 351] width 145 height 8
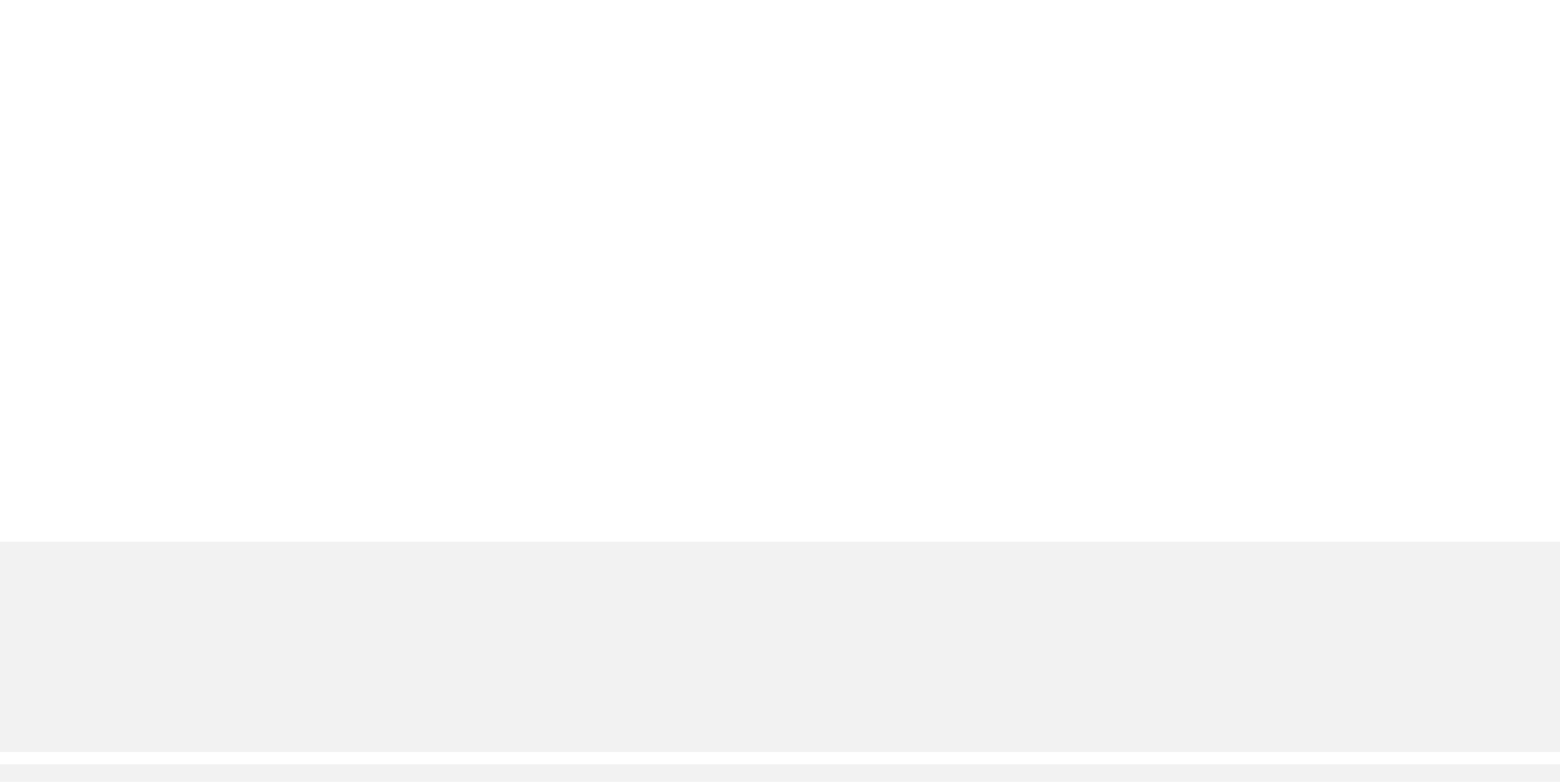
click at [1063, 98] on div "M" at bounding box center [828, 115] width 1464 height 33
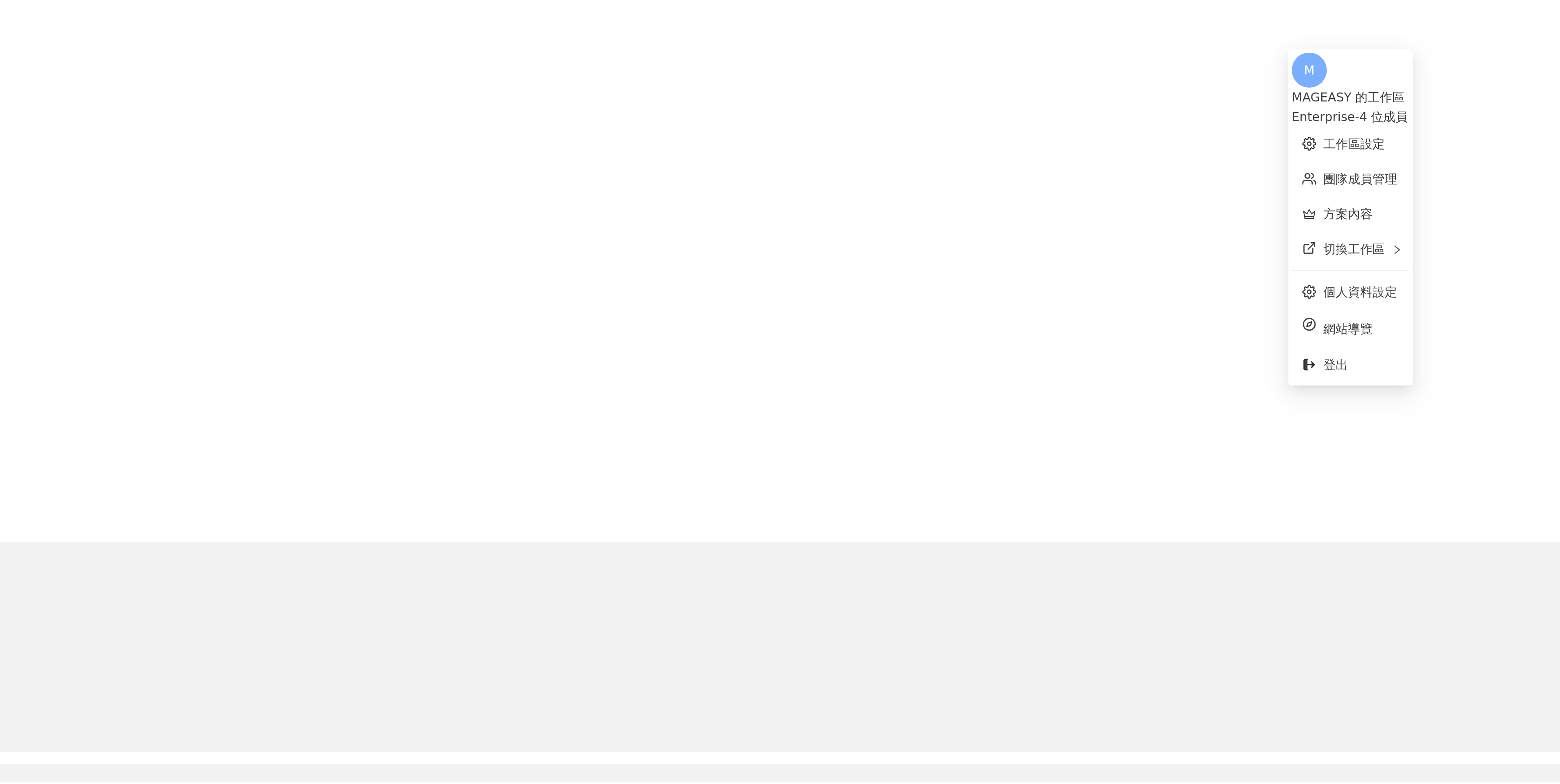
click at [1074, 50] on div "Enterprise - 4 位成員" at bounding box center [1074, 54] width 55 height 9
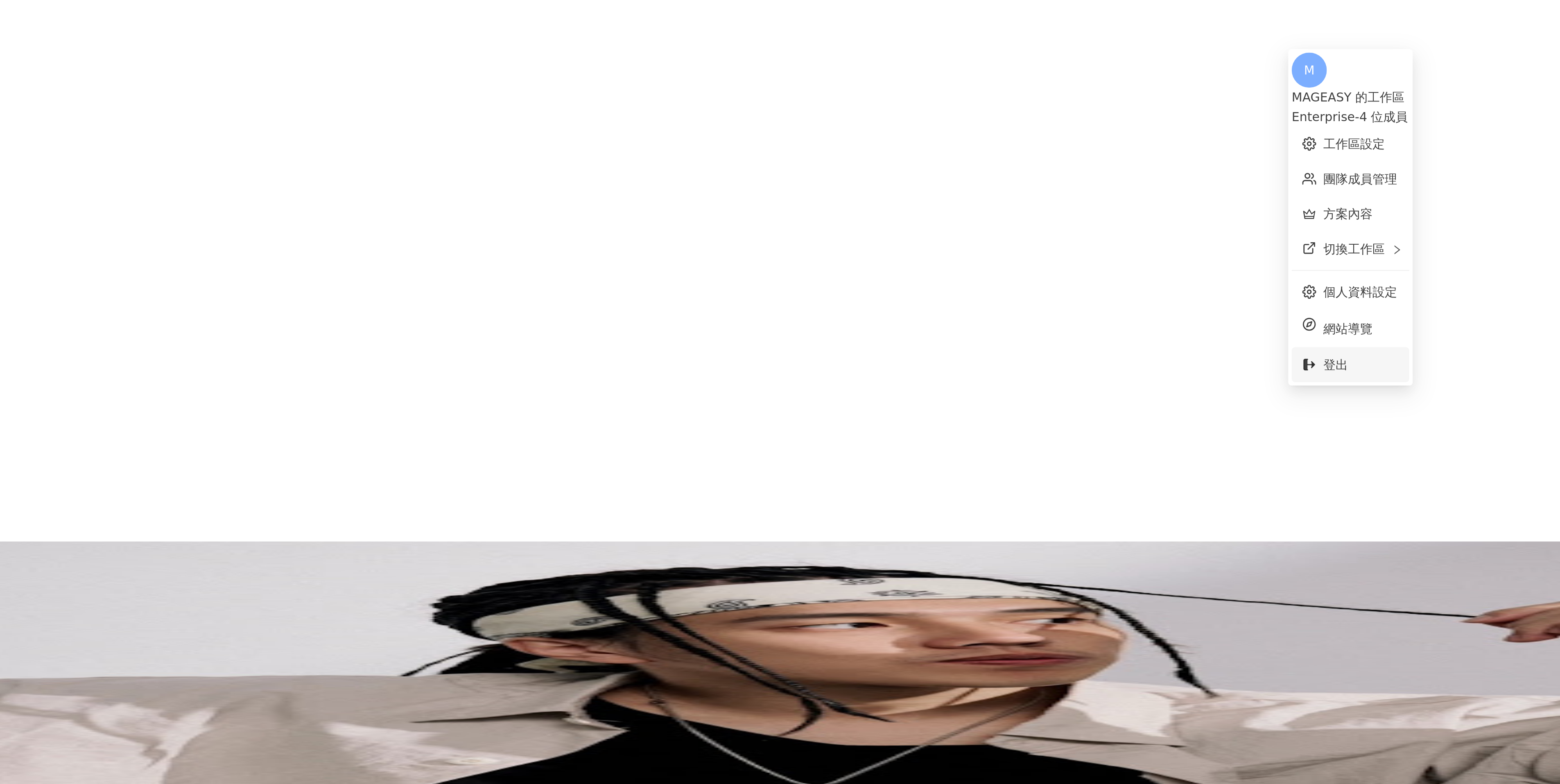
click at [1072, 167] on span "登出" at bounding box center [1066, 170] width 12 height 7
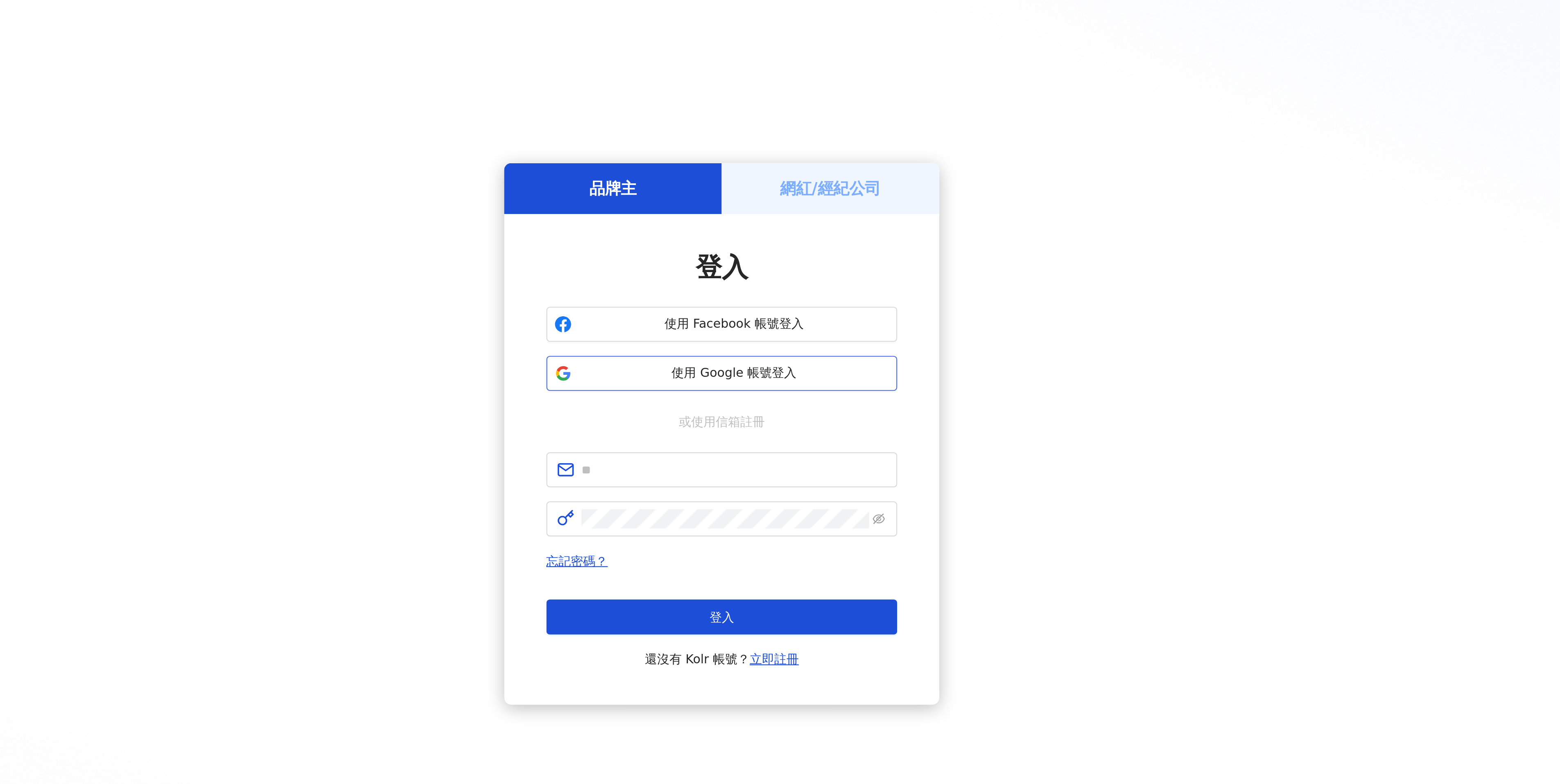
click at [792, 347] on span "使用 Google 帳號登入" at bounding box center [785, 351] width 145 height 8
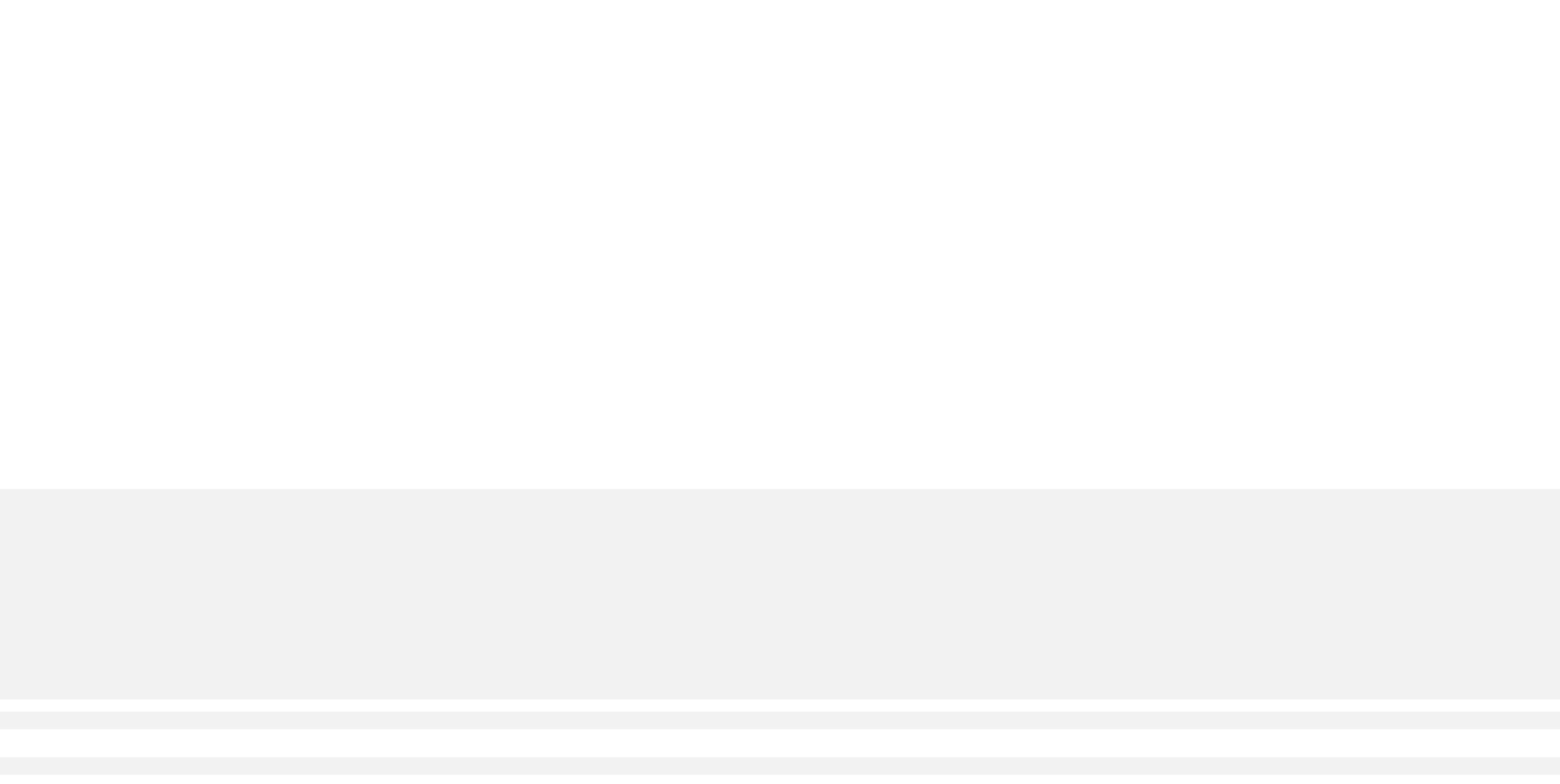
click at [1063, 98] on div "M" at bounding box center [828, 115] width 1464 height 33
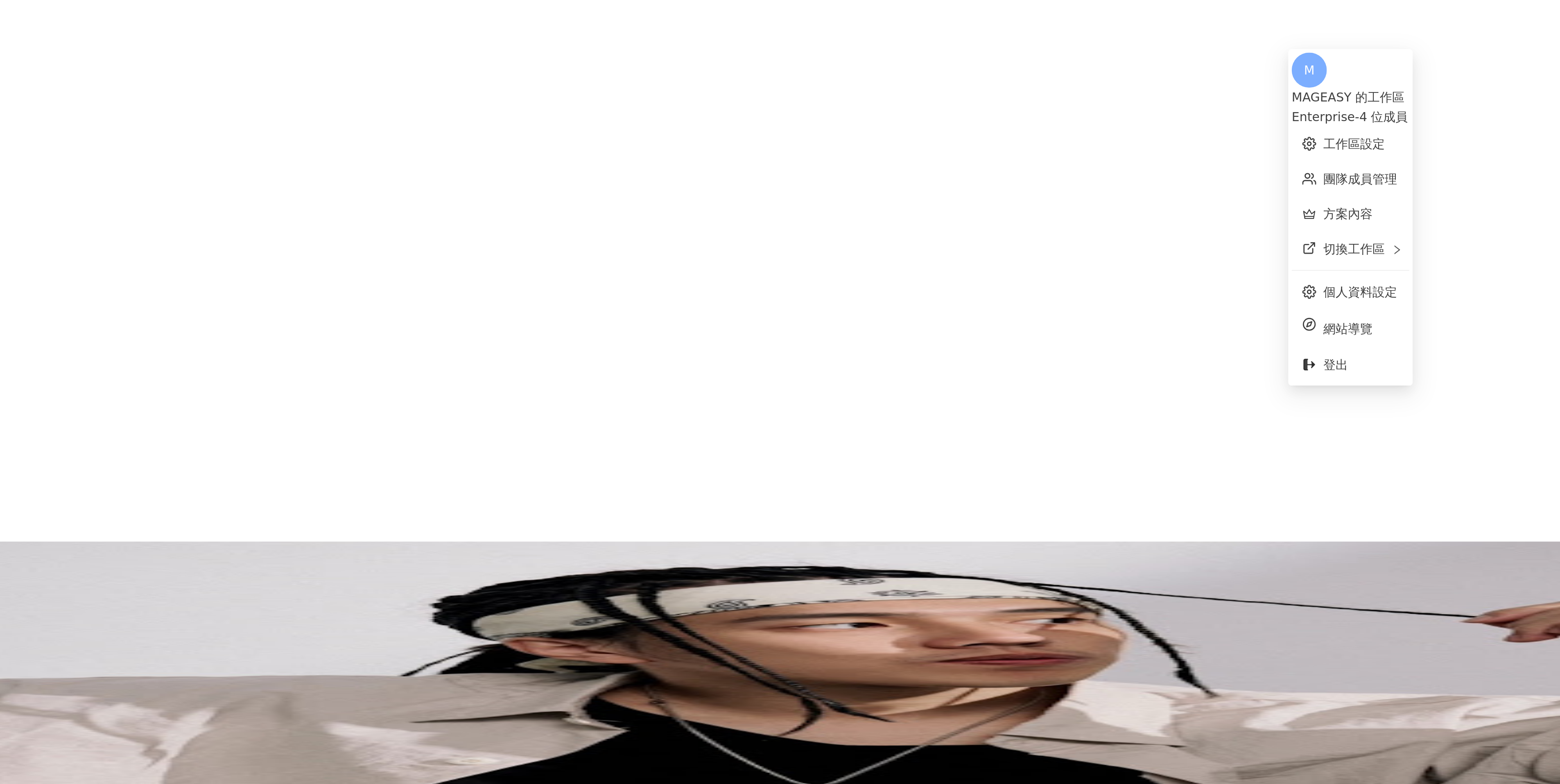
click at [107, 110] on span "M" at bounding box center [105, 115] width 5 height 9
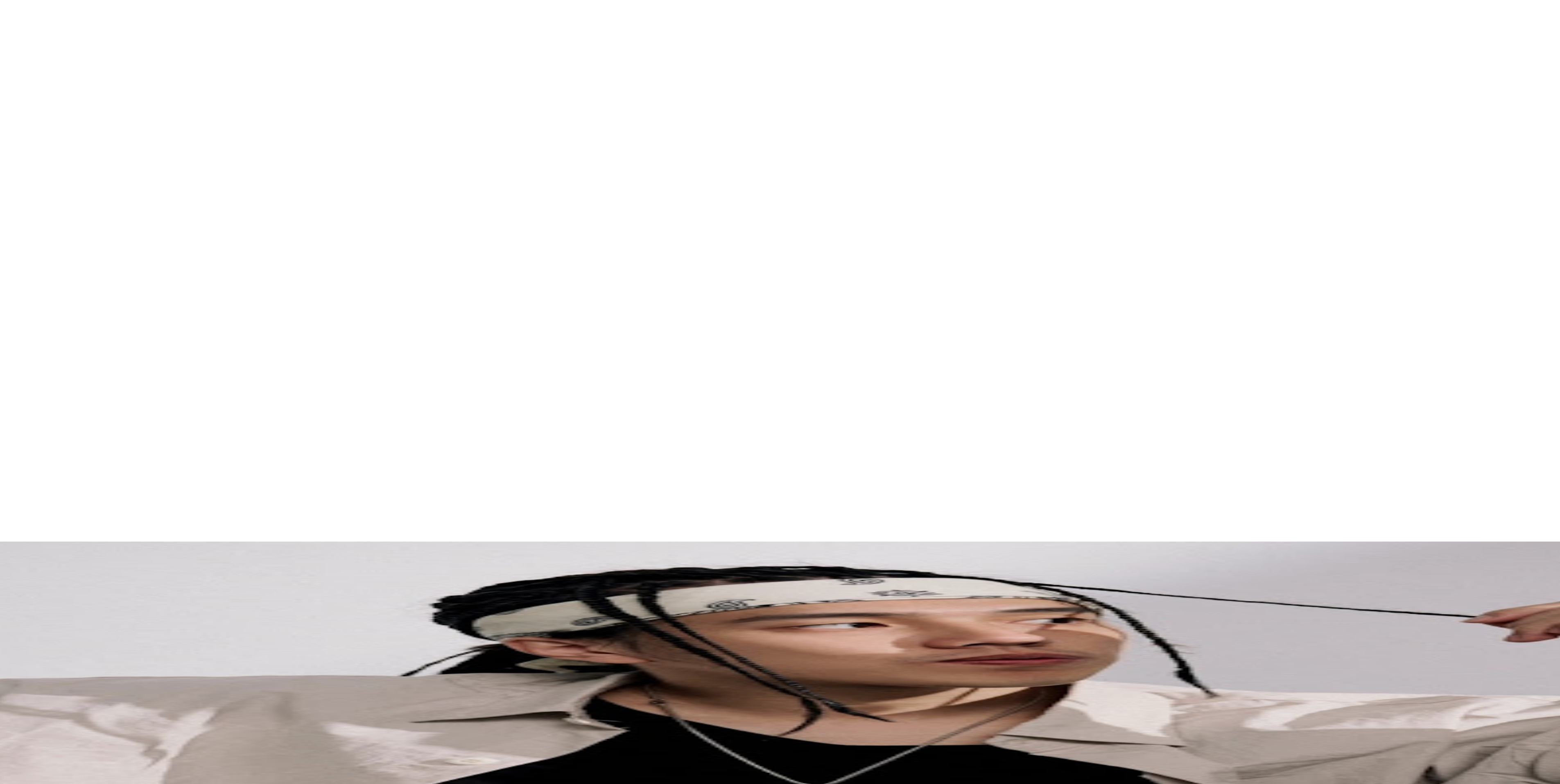
click at [1061, 98] on div "M" at bounding box center [828, 115] width 1464 height 33
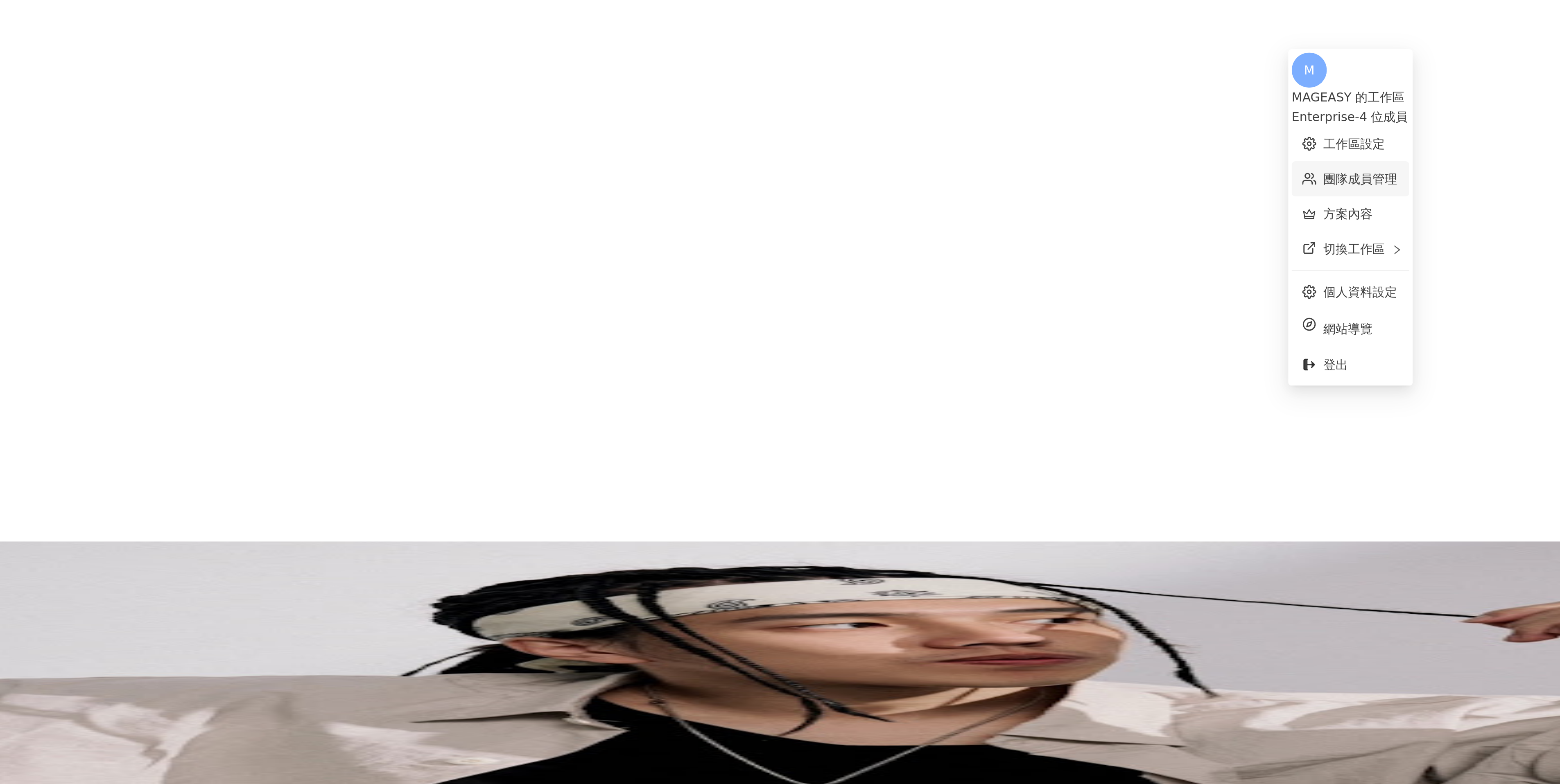
click at [1088, 82] on link "團隊成員管理" at bounding box center [1078, 83] width 34 height 7
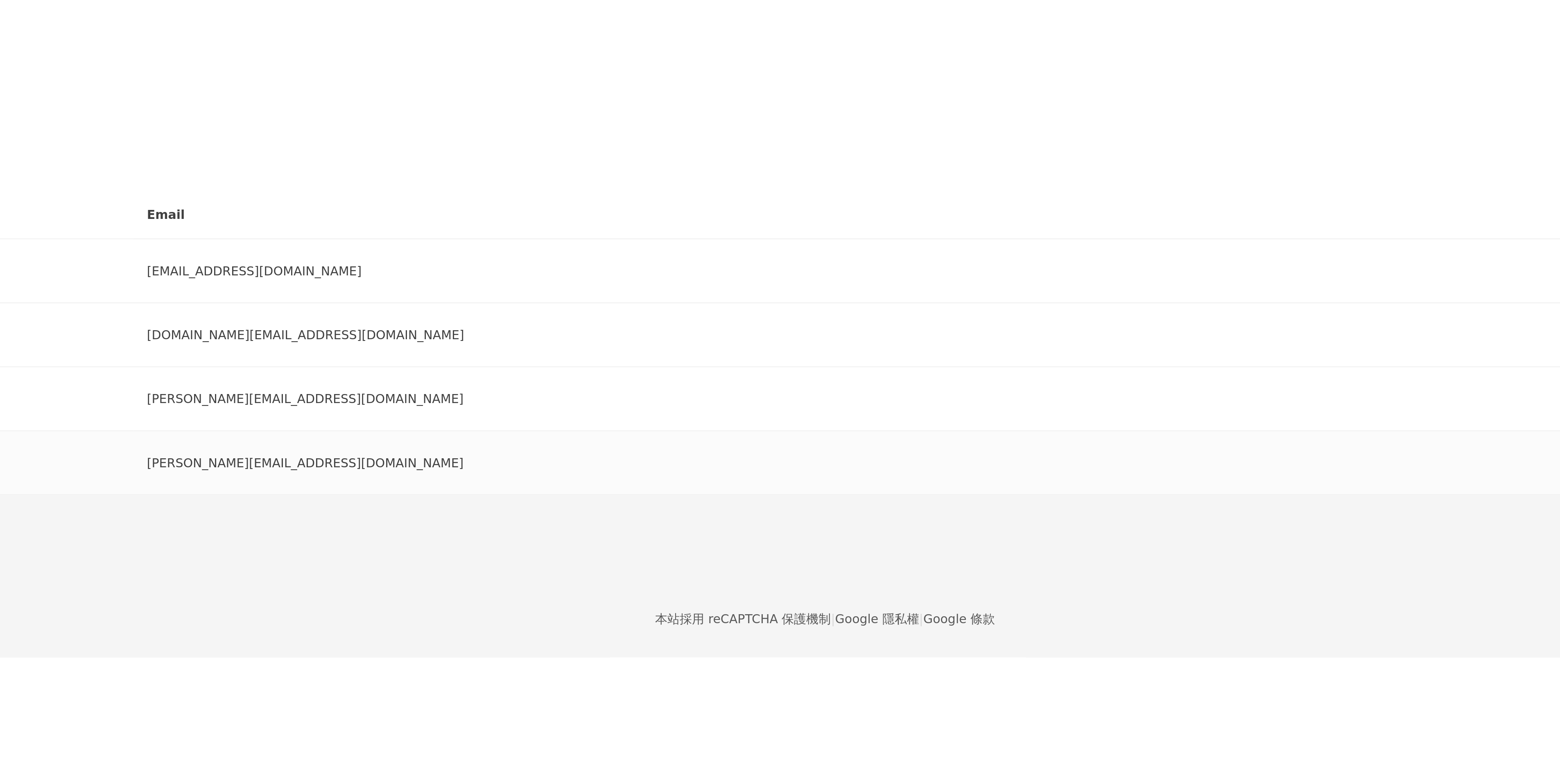
drag, startPoint x: 619, startPoint y: 292, endPoint x: 640, endPoint y: 293, distance: 21.0
click at [499, 225] on div "I [PERSON_NAME]" at bounding box center [301, 216] width 395 height 16
click at [1359, 231] on td "管理員" at bounding box center [1459, 216] width 201 height 30
click at [1119, 231] on main "團隊成員管理 邀請團隊成員加入 團隊成員人數上限：5 ｜ 剩餘額度：1 想獲得更多額度？聯絡我們 請輸入一個或多個電子郵件 管理員 傳送邀請 用戶名稱 Ema…" at bounding box center [828, 132] width 1464 height 198
click at [1073, 11] on div "回到服務 繁體中文 活動訊息 M" at bounding box center [828, 98] width 1464 height 196
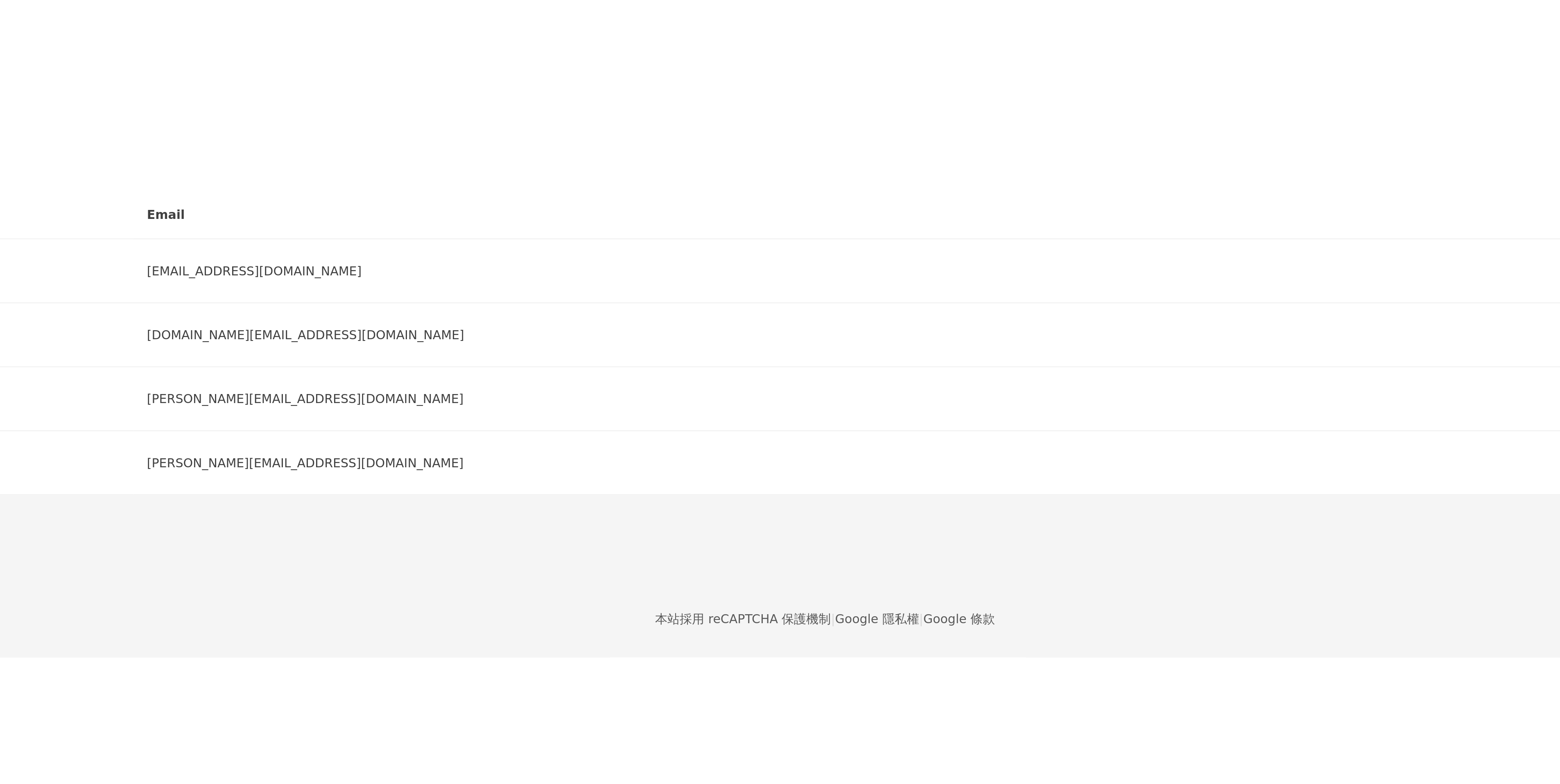
click at [107, 176] on span "M" at bounding box center [105, 180] width 5 height 9
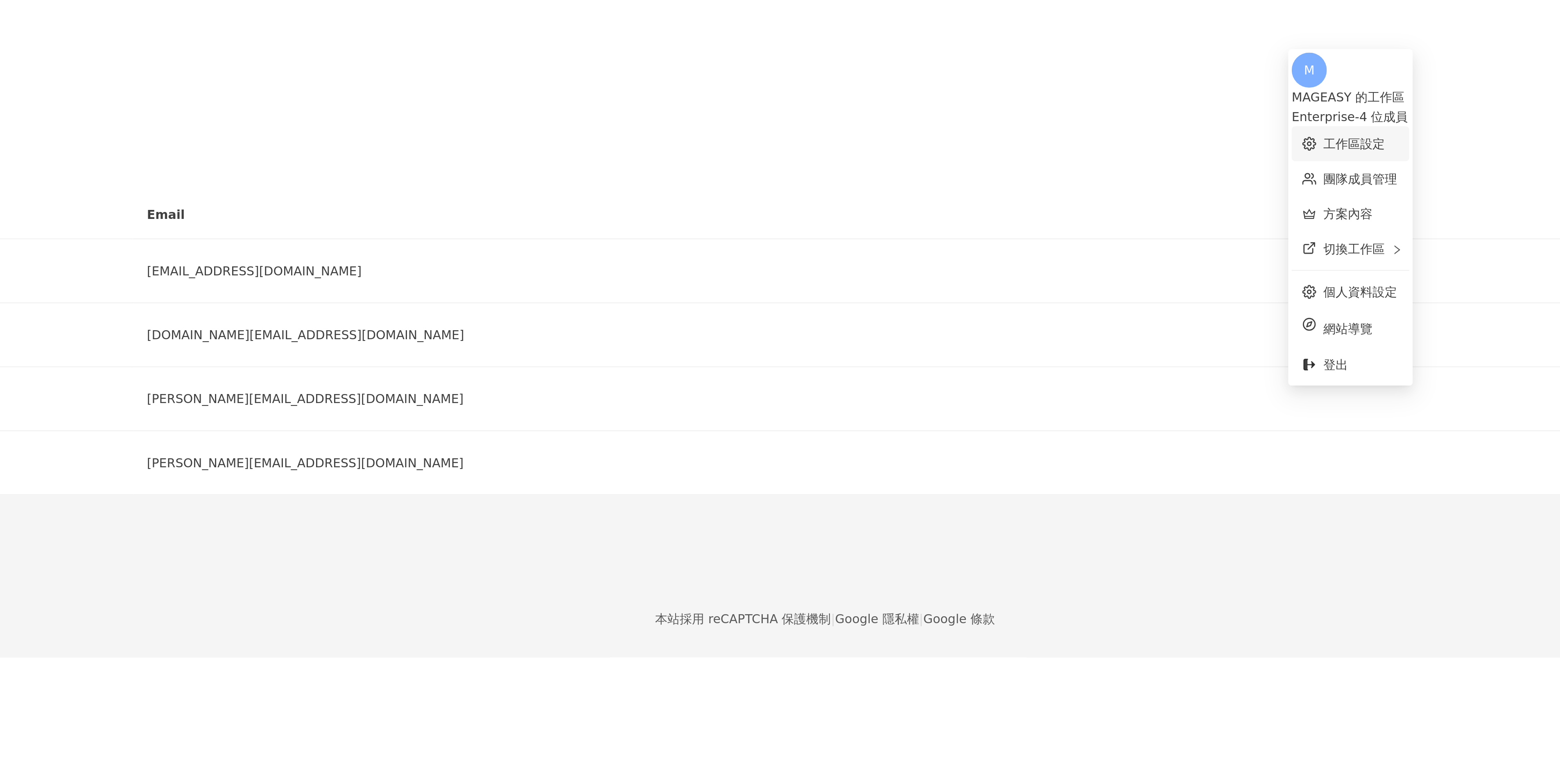
click at [1072, 64] on link "工作區設定" at bounding box center [1075, 67] width 29 height 7
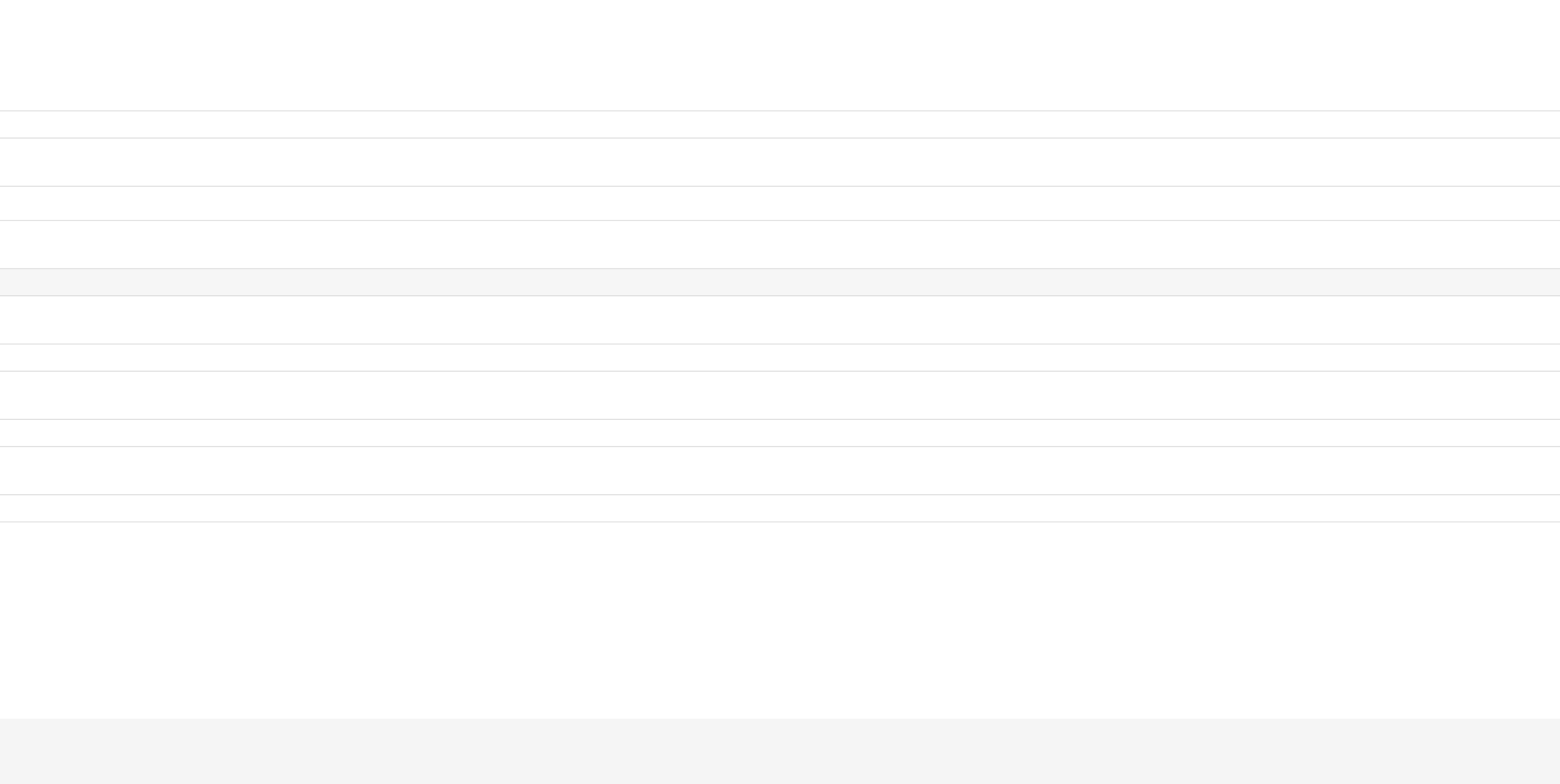
click at [119, 177] on icon at bounding box center [115, 179] width 5 height 5
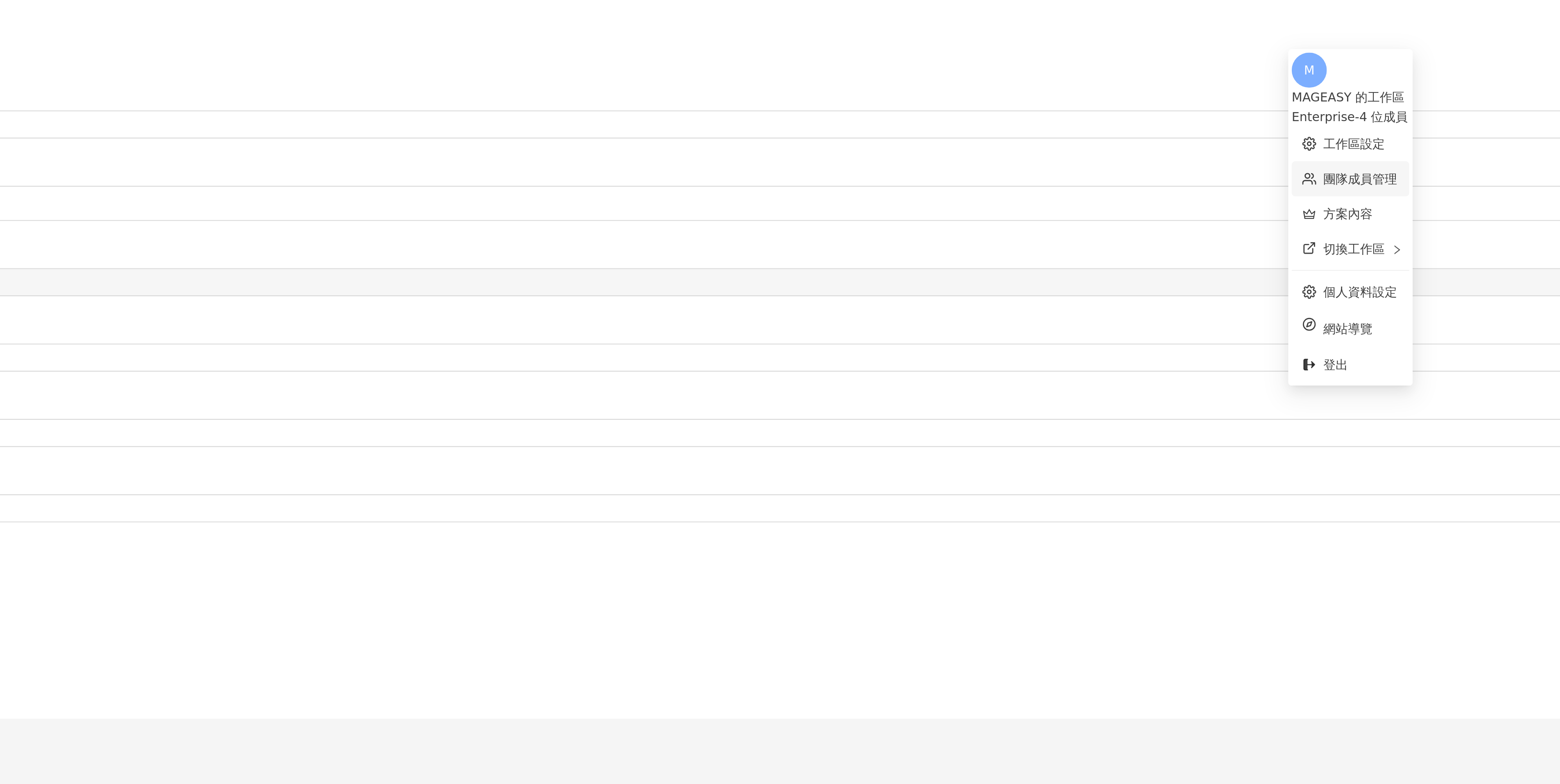
click at [1080, 80] on link "團隊成員管理" at bounding box center [1078, 83] width 34 height 7
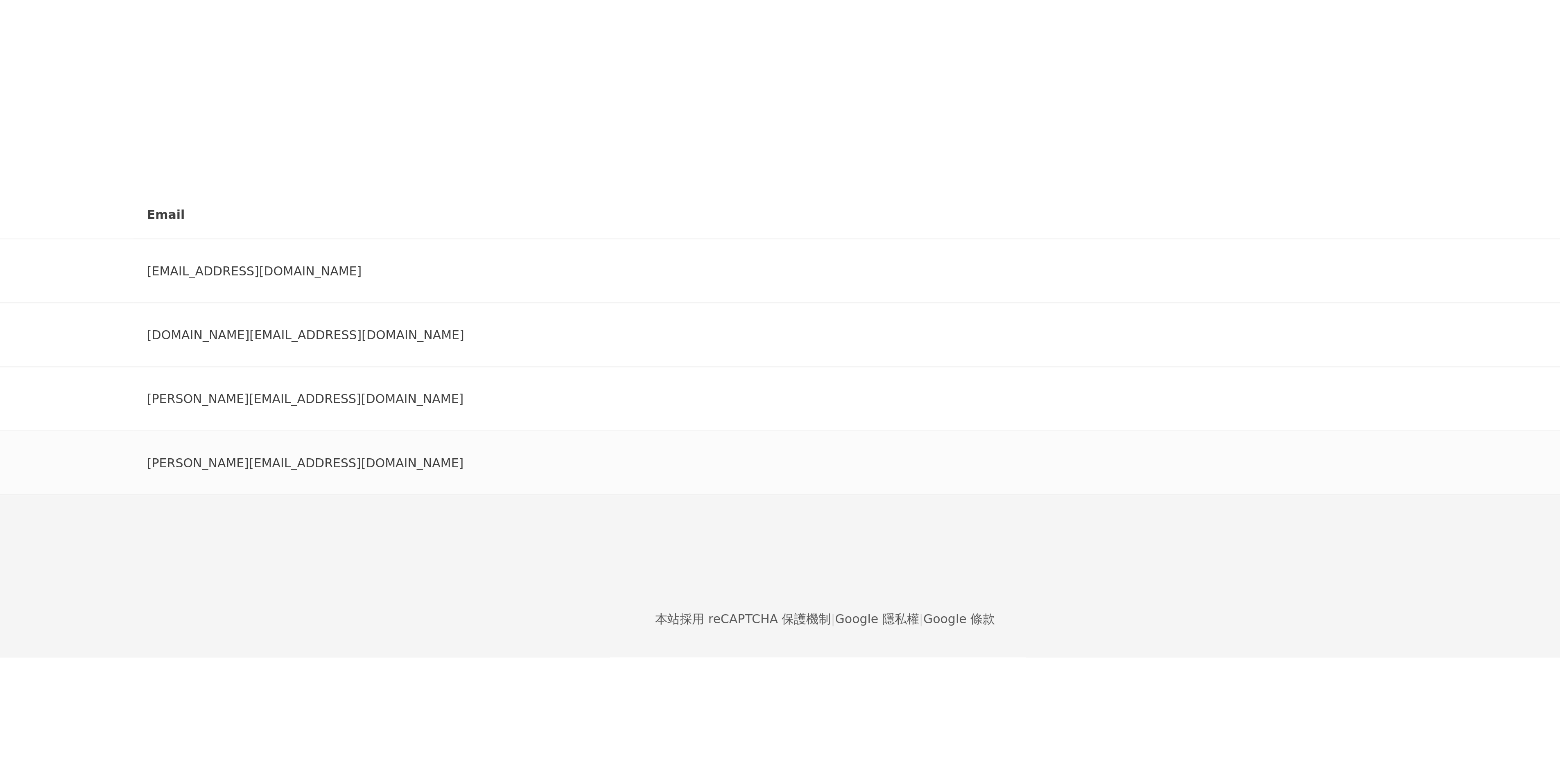
click at [505, 231] on td "I [PERSON_NAME]" at bounding box center [300, 216] width 408 height 30
click at [499, 225] on div "I [PERSON_NAME]" at bounding box center [301, 216] width 395 height 16
click at [1063, 164] on div "M" at bounding box center [828, 180] width 1464 height 33
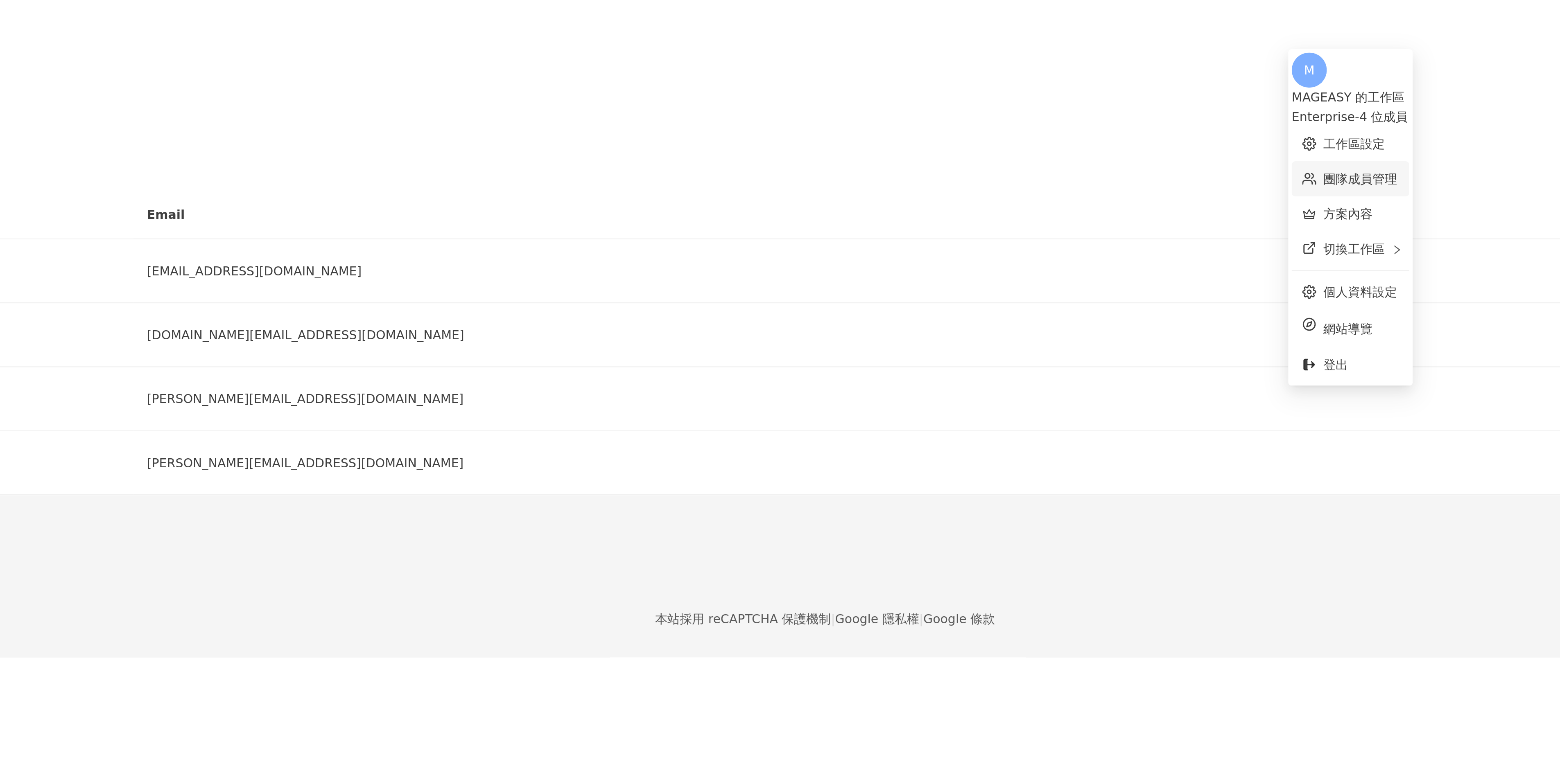
click at [1094, 80] on link "團隊成員管理" at bounding box center [1078, 83] width 34 height 7
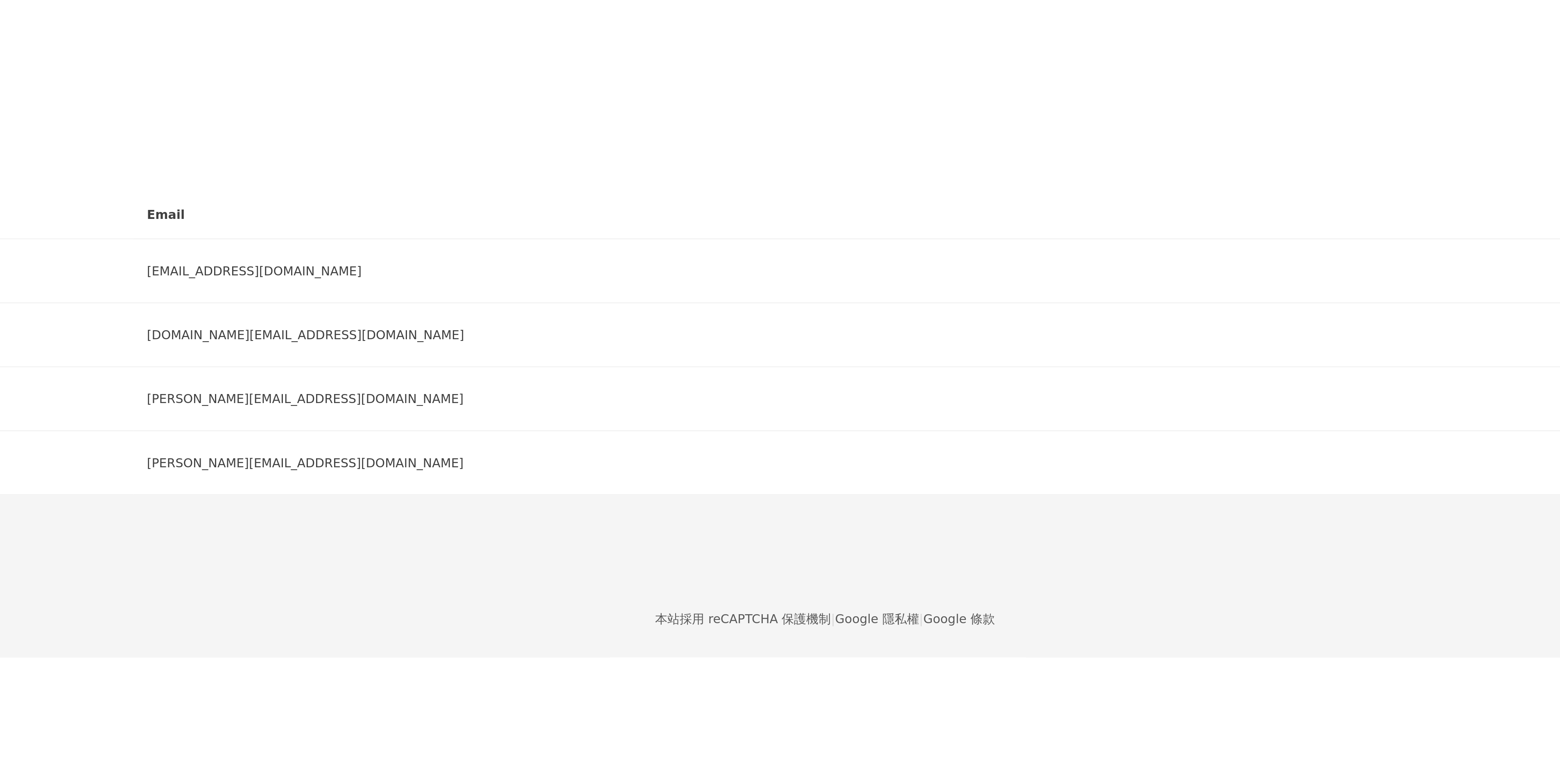
click at [1080, 23] on div "回到服務 繁體中文 活動訊息 M" at bounding box center [828, 98] width 1464 height 196
click at [1061, 164] on div "M" at bounding box center [828, 180] width 1464 height 33
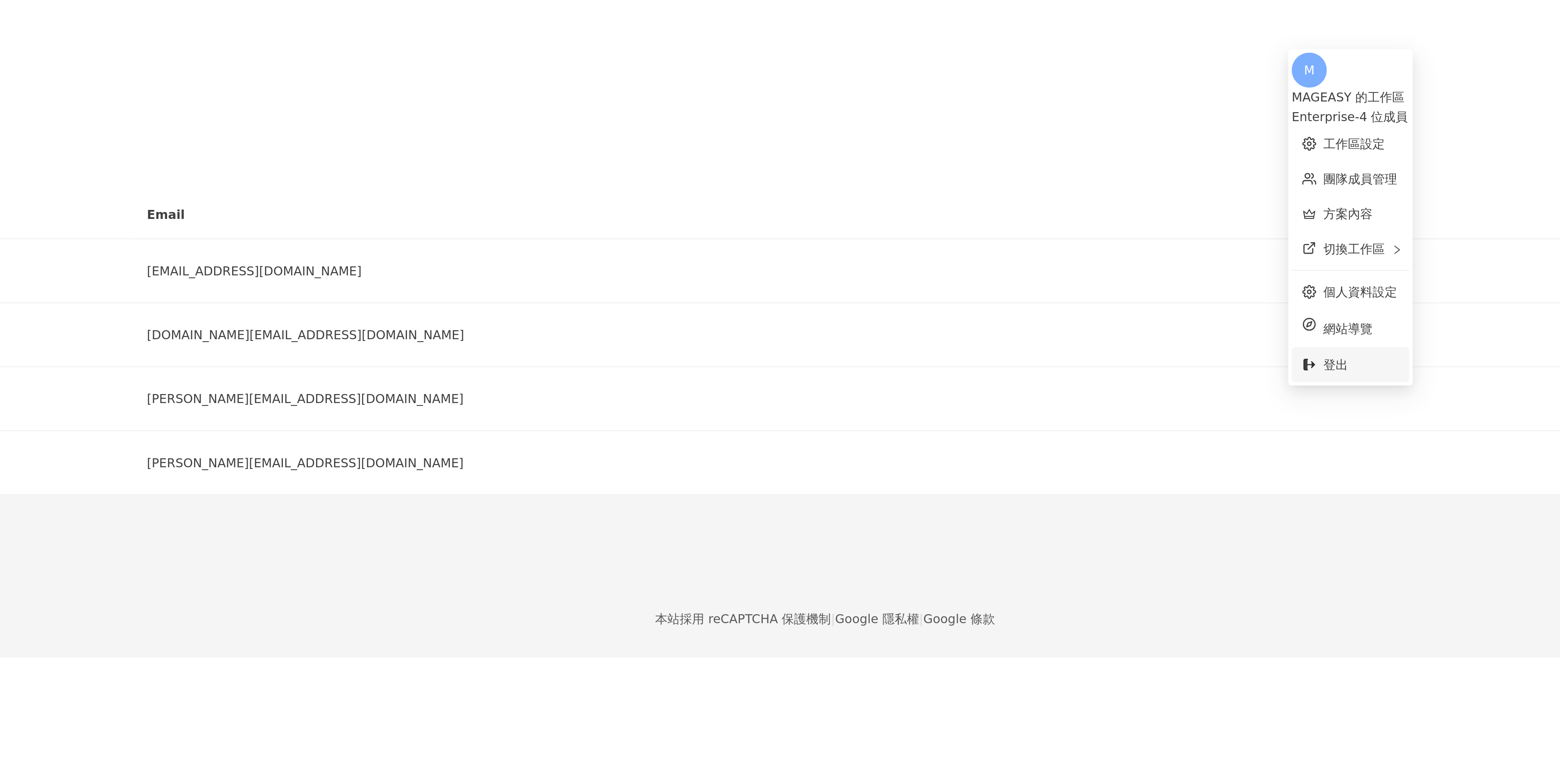
click at [1072, 167] on span "登出" at bounding box center [1066, 170] width 12 height 7
